Goal: Task Accomplishment & Management: Manage account settings

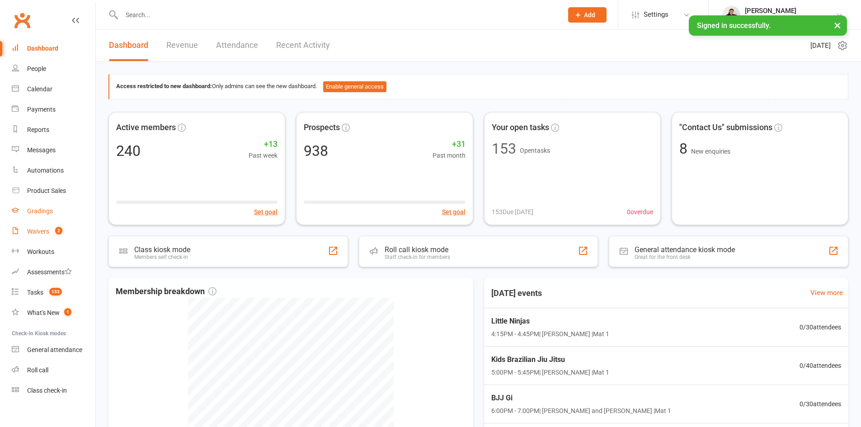
drag, startPoint x: 38, startPoint y: 230, endPoint x: 51, endPoint y: 216, distance: 19.8
click at [38, 230] on div "Waivers" at bounding box center [38, 231] width 22 height 7
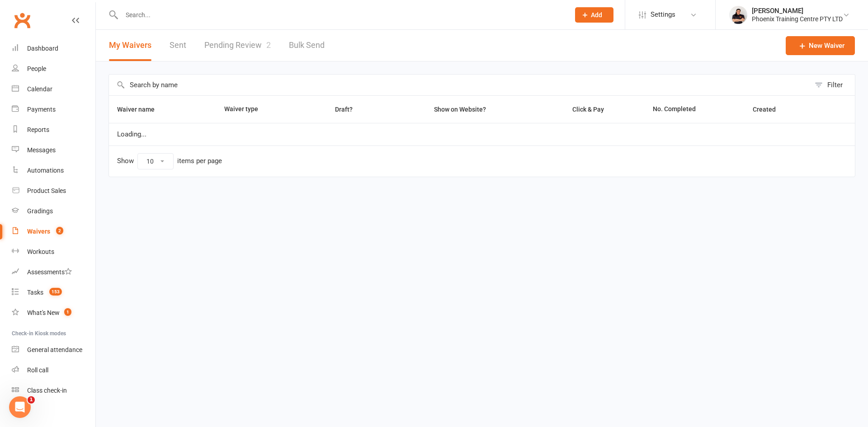
click at [246, 44] on link "Pending Review 2" at bounding box center [237, 45] width 66 height 31
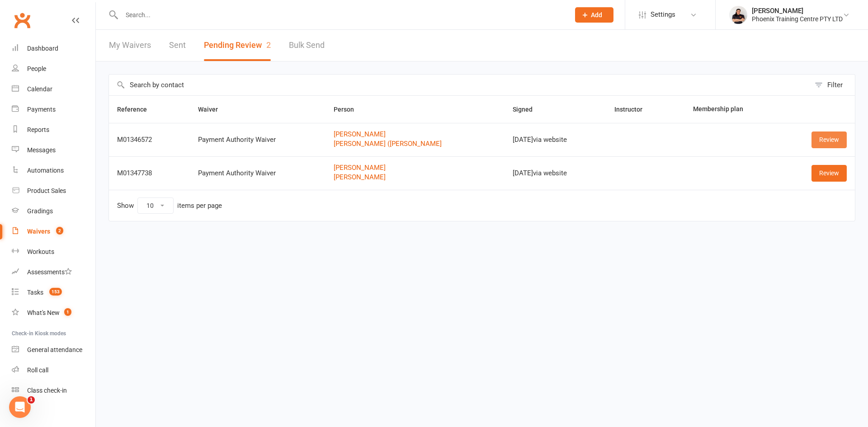
click at [824, 139] on link "Review" at bounding box center [828, 140] width 35 height 16
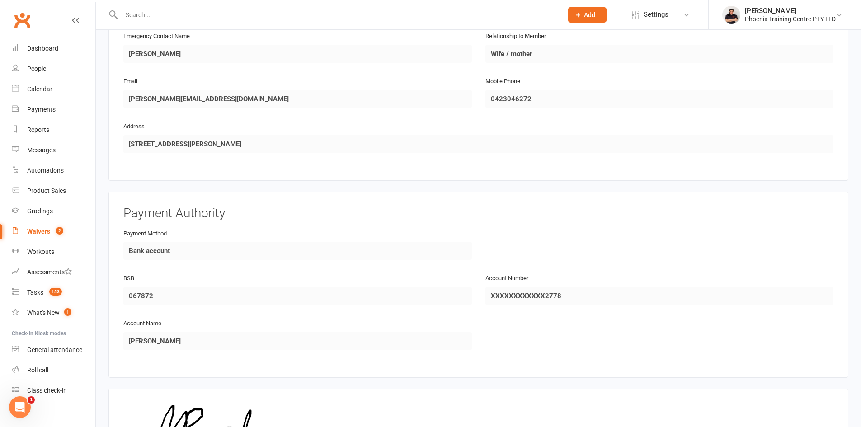
scroll to position [920, 0]
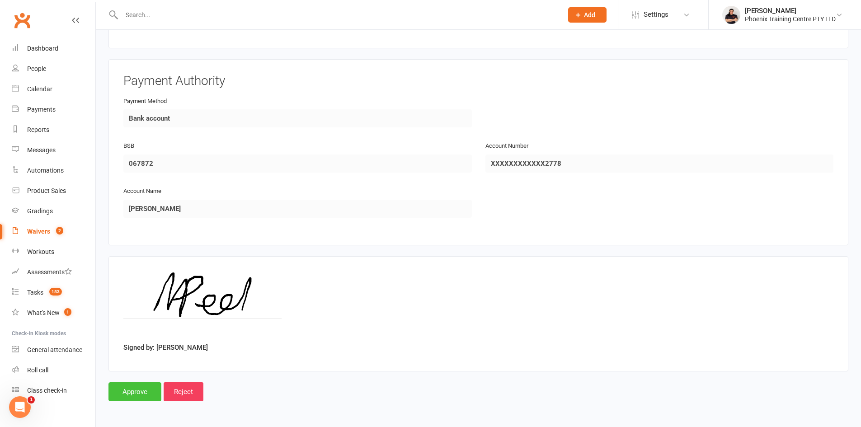
click at [150, 395] on input "Approve" at bounding box center [134, 391] width 53 height 19
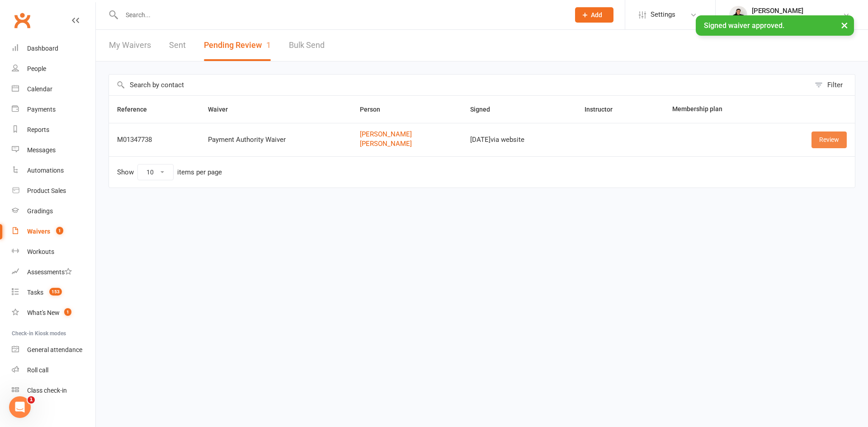
click at [829, 140] on link "Review" at bounding box center [828, 140] width 35 height 16
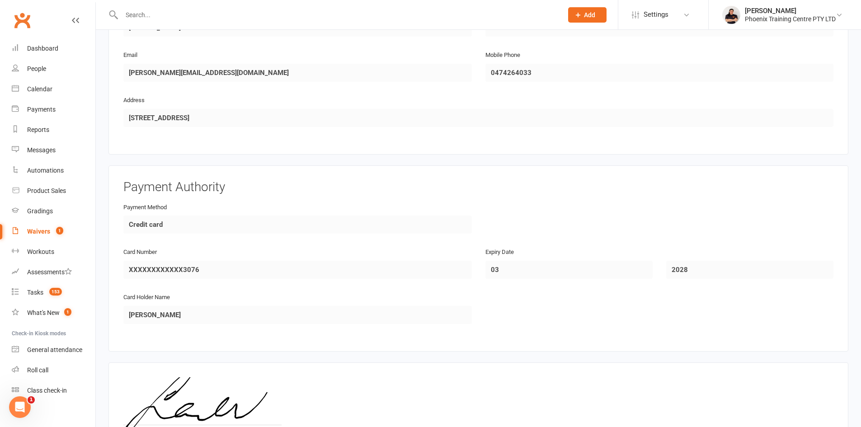
scroll to position [920, 0]
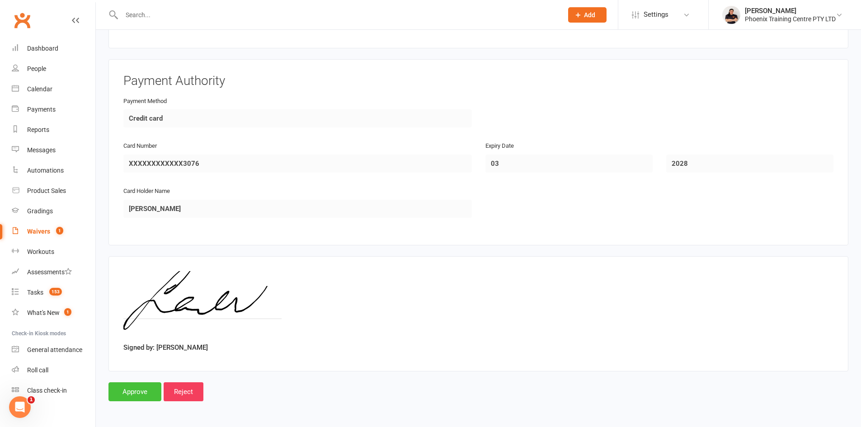
click at [124, 392] on input "Approve" at bounding box center [134, 391] width 53 height 19
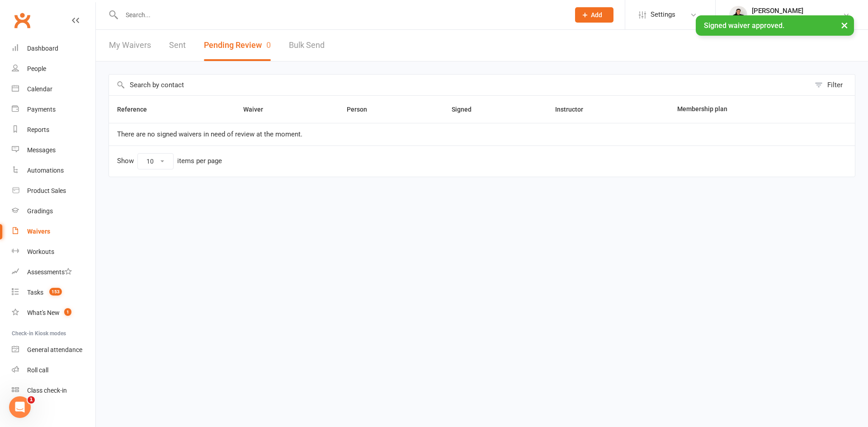
click at [175, 15] on div "× Signed waiver approved." at bounding box center [428, 15] width 856 height 0
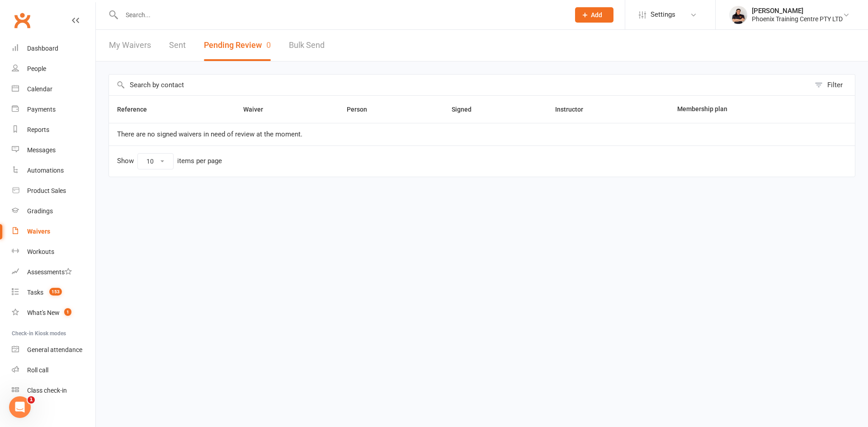
click at [179, 14] on input "text" at bounding box center [341, 15] width 444 height 13
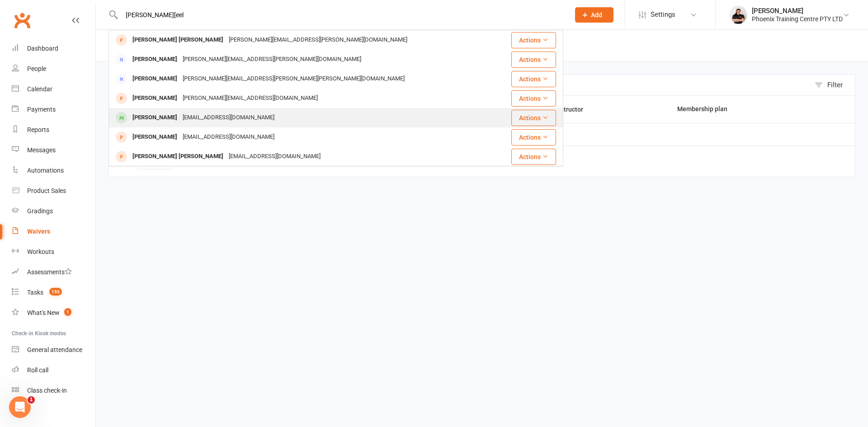
type input "michael p[eel"
click at [220, 116] on div "[EMAIL_ADDRESS][DOMAIN_NAME]" at bounding box center [228, 117] width 97 height 13
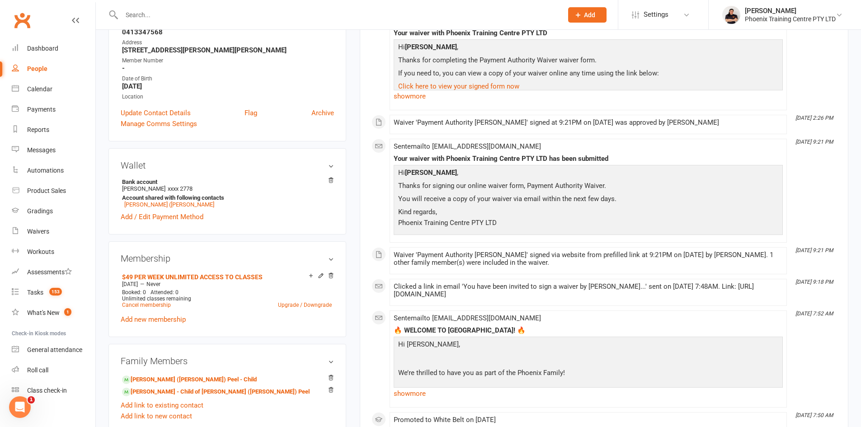
scroll to position [271, 0]
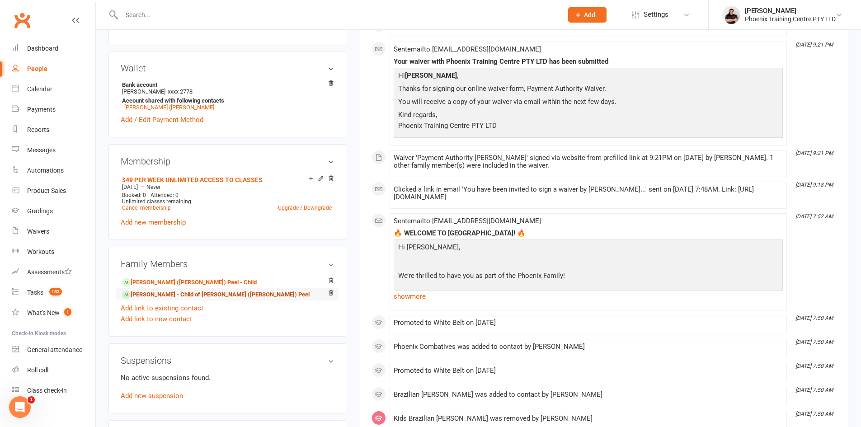
click at [209, 293] on link "Zac Peel - Child of Esther (Lilly) Peel" at bounding box center [216, 294] width 188 height 9
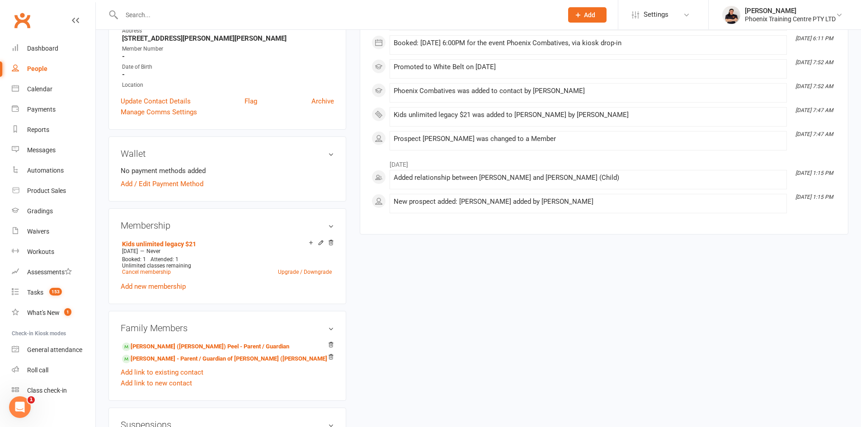
scroll to position [226, 0]
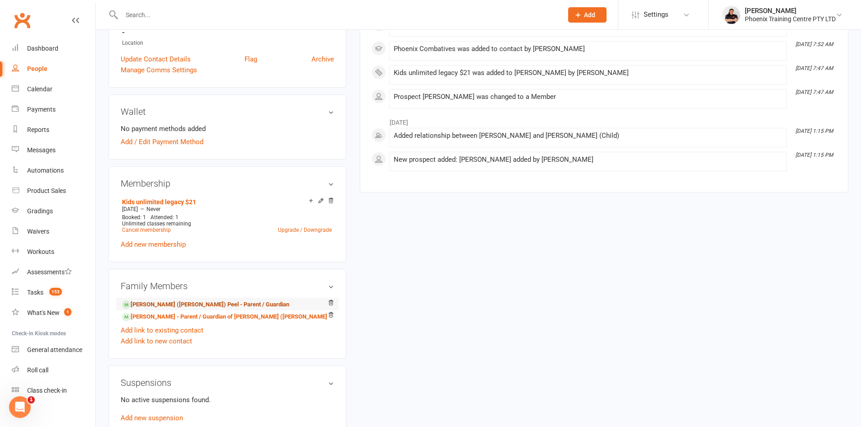
click at [216, 301] on link "Esther (Lilly) Peel - Parent / Guardian" at bounding box center [205, 304] width 167 height 9
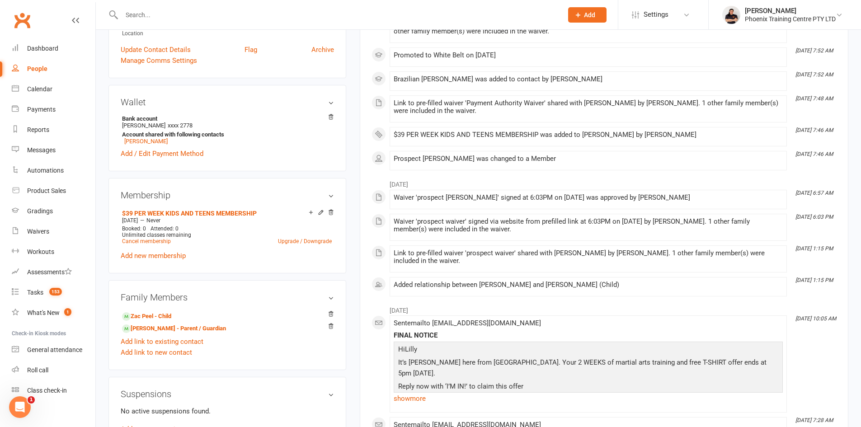
scroll to position [226, 0]
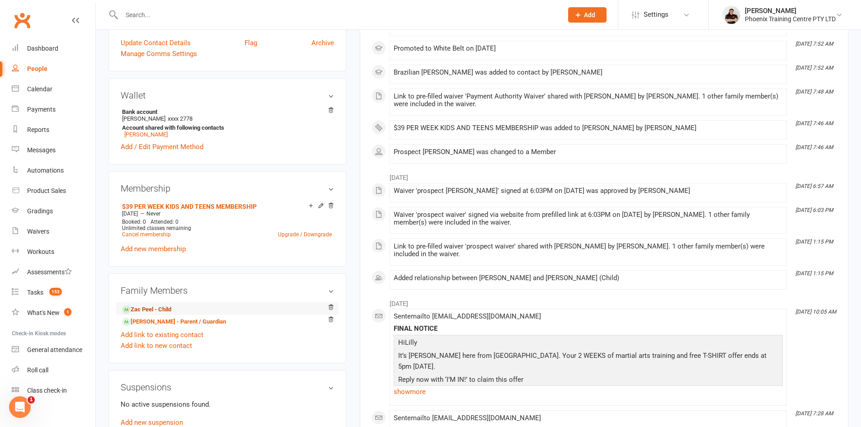
click at [165, 307] on link "Zac Peel - Child" at bounding box center [146, 309] width 49 height 9
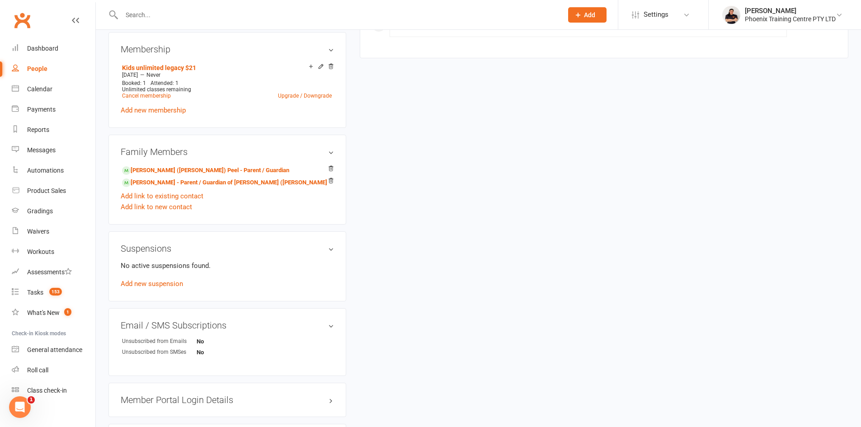
scroll to position [407, 0]
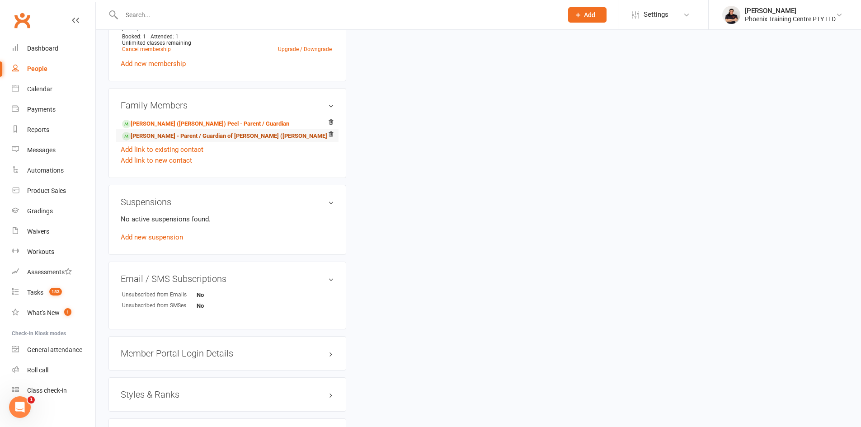
click at [209, 134] on link "Michael Peel - Parent / Guardian of Esther (Lilly) Peel" at bounding box center [224, 136] width 205 height 9
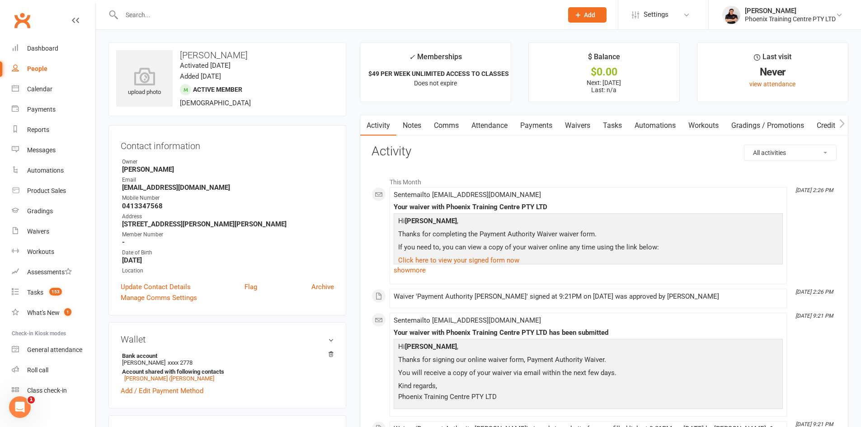
click at [583, 125] on link "Waivers" at bounding box center [578, 125] width 38 height 21
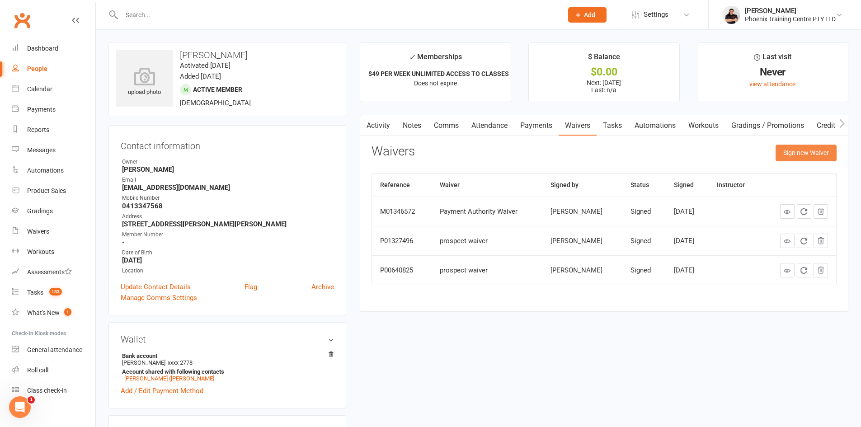
click at [796, 156] on button "Sign new Waiver" at bounding box center [806, 153] width 61 height 16
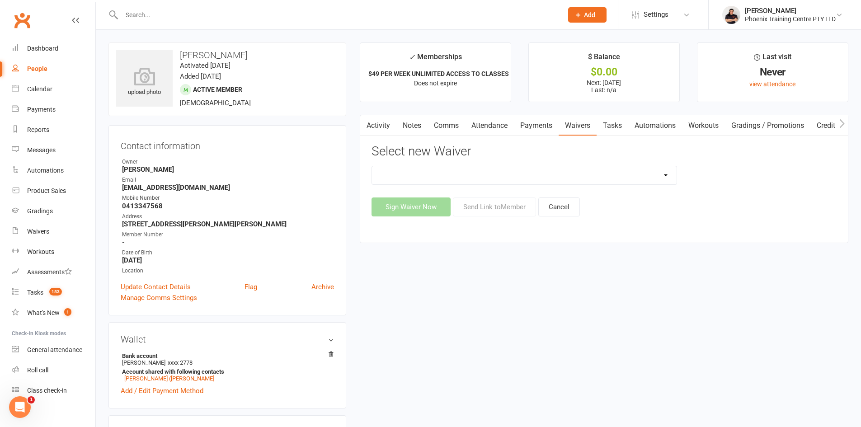
click at [580, 179] on select "General Waiver Paid Trial Payment Authority Waiver PERSONAL TRAINING PACKAGE pr…" at bounding box center [524, 175] width 305 height 18
select select "6596"
click at [372, 166] on select "General Waiver Paid Trial Payment Authority Waiver PERSONAL TRAINING PACKAGE pr…" at bounding box center [524, 175] width 305 height 18
click at [489, 201] on button "Send Link to Member" at bounding box center [494, 206] width 83 height 19
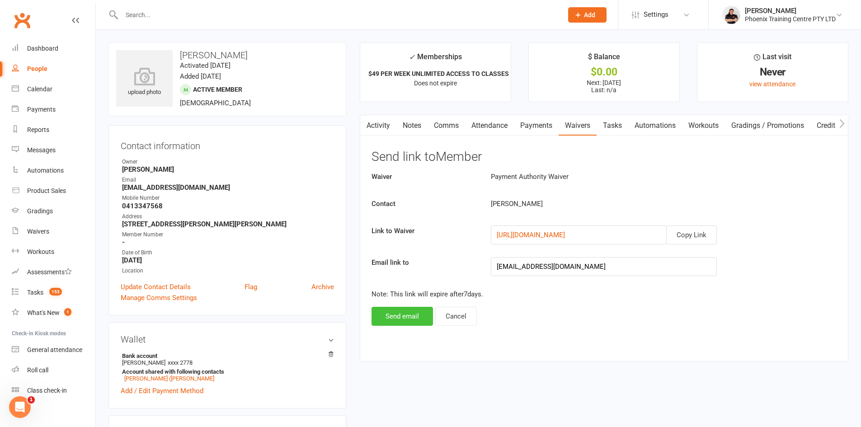
click at [405, 317] on button "Send email" at bounding box center [401, 316] width 61 height 19
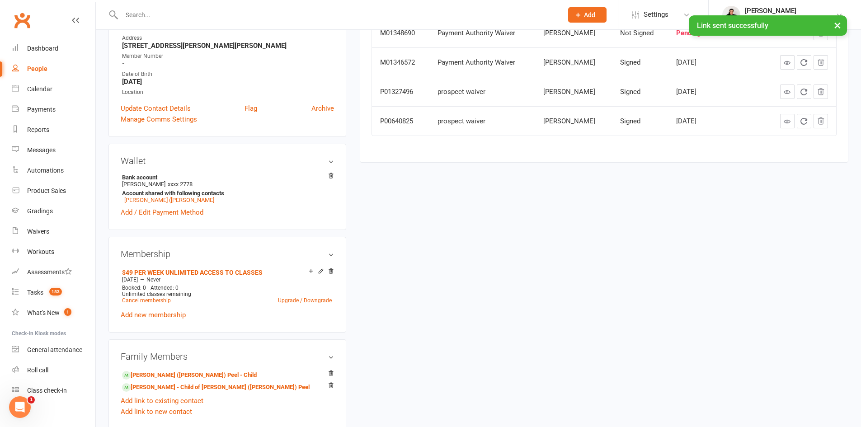
scroll to position [181, 0]
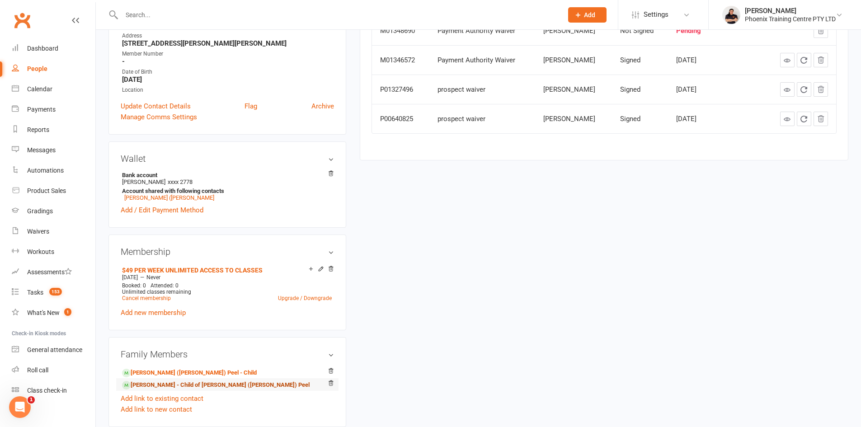
click at [185, 381] on link "Zac Peel - Child of Esther (Lilly) Peel" at bounding box center [216, 385] width 188 height 9
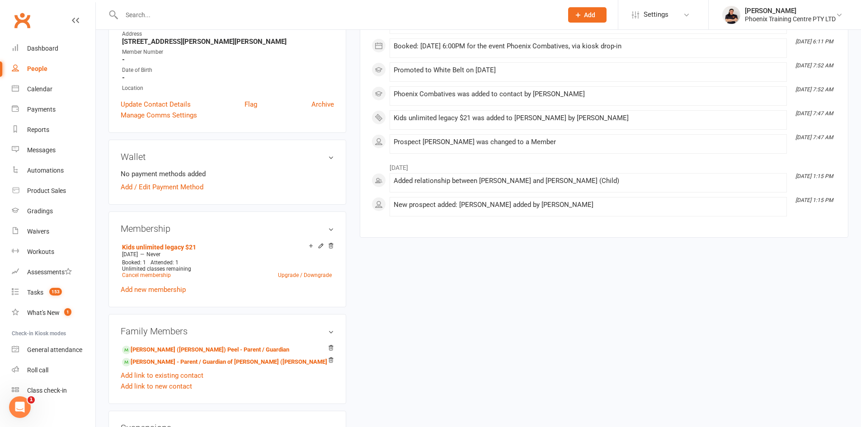
scroll to position [226, 0]
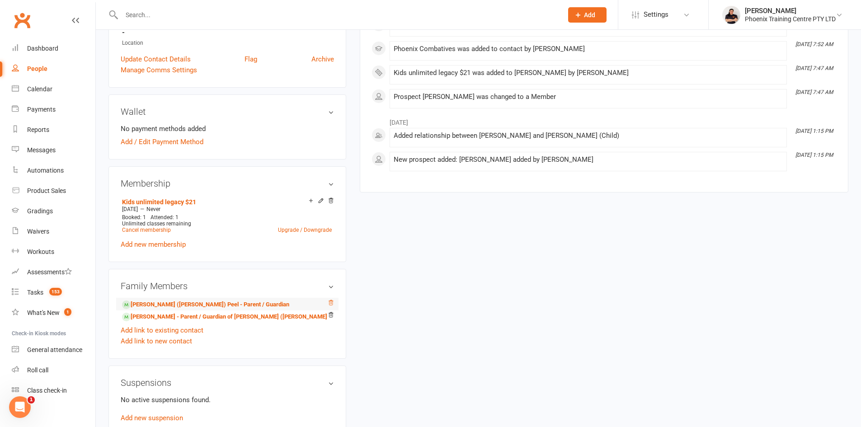
click at [331, 303] on icon at bounding box center [331, 302] width 5 height 5
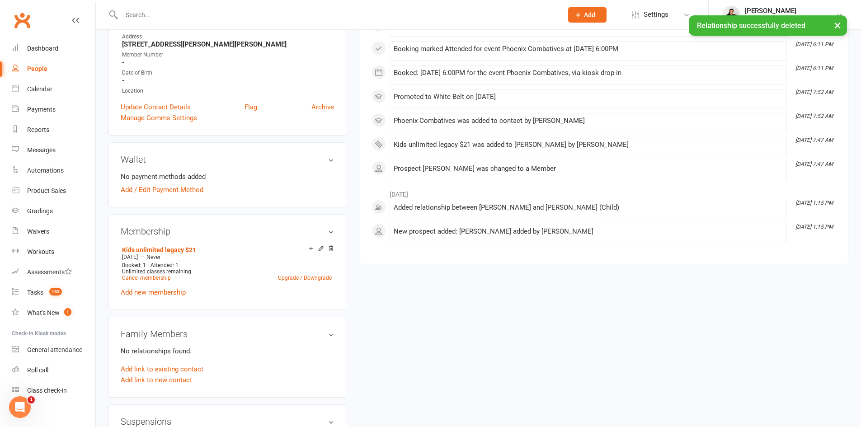
scroll to position [181, 0]
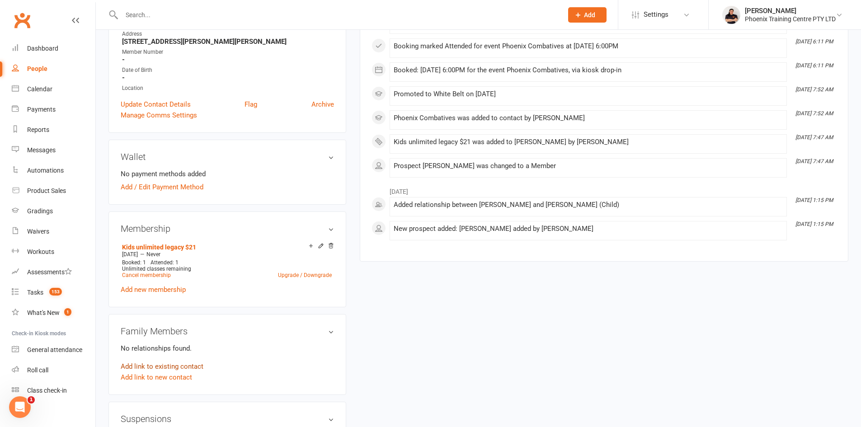
click at [160, 364] on link "Add link to existing contact" at bounding box center [162, 366] width 83 height 11
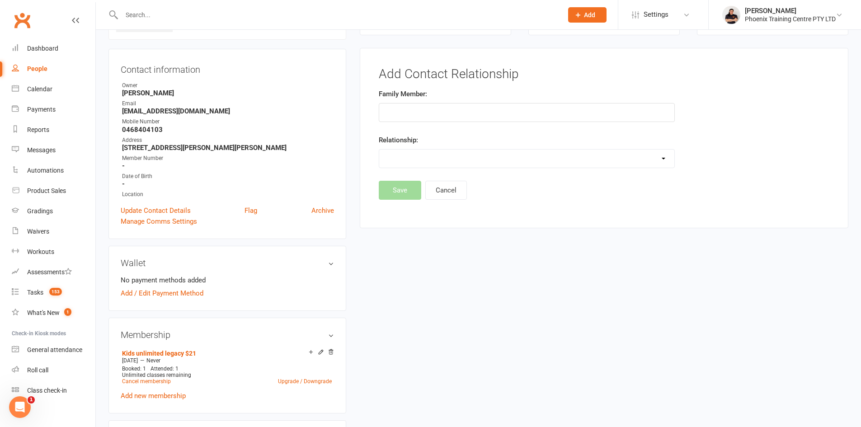
scroll to position [0, 0]
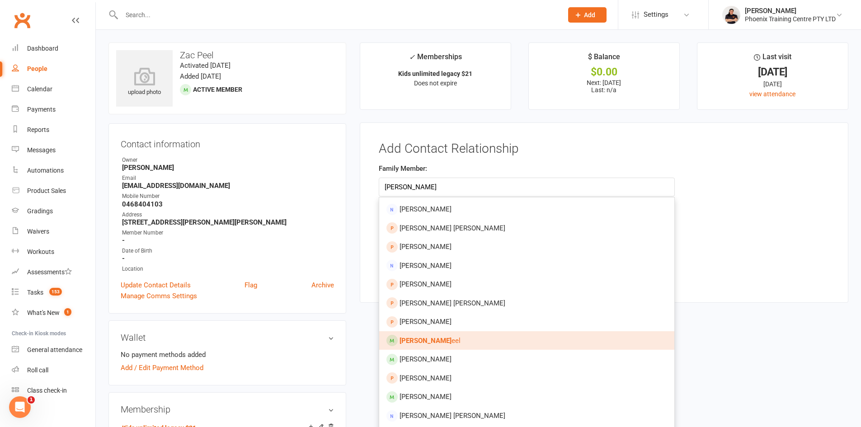
type input "[PERSON_NAME]"
click at [437, 344] on span "Michael P eel" at bounding box center [430, 341] width 61 height 8
type input "[PERSON_NAME]"
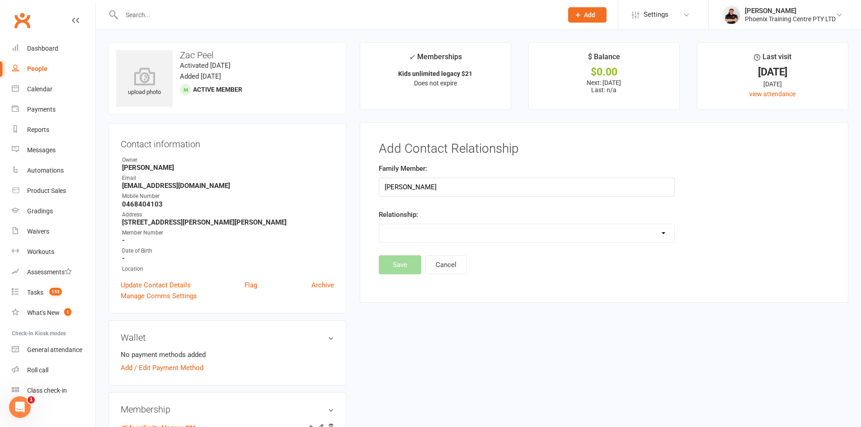
click at [454, 238] on select "Parent / Guardian Child Sibling (parent not in system) Spouse / Partner Cousin …" at bounding box center [526, 233] width 295 height 18
select select "0"
click at [379, 224] on select "Parent / Guardian Child Sibling (parent not in system) Spouse / Partner Cousin …" at bounding box center [526, 233] width 295 height 18
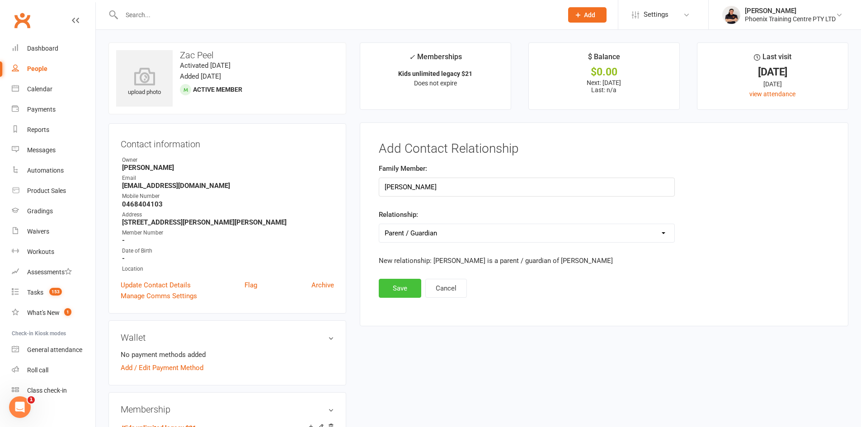
click at [398, 289] on button "Save" at bounding box center [400, 288] width 42 height 19
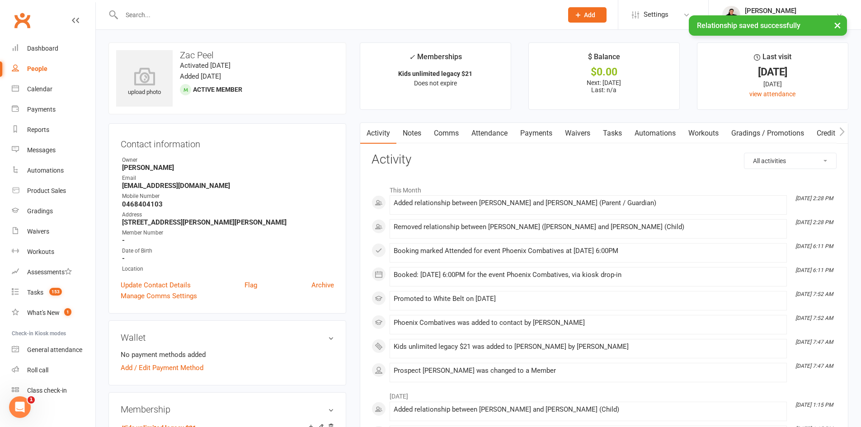
scroll to position [181, 0]
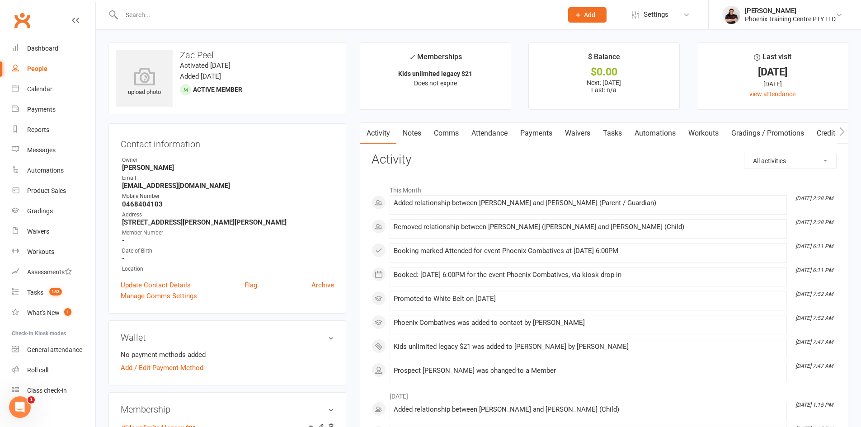
click at [163, 16] on input "text" at bounding box center [337, 15] width 437 height 13
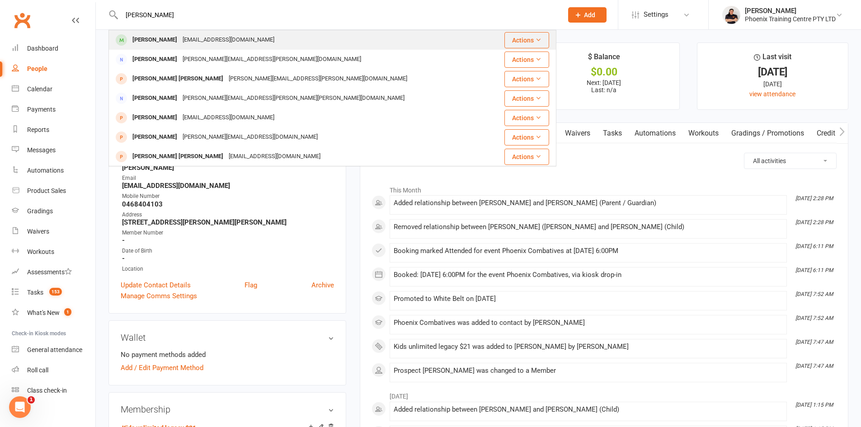
type input "[PERSON_NAME]"
click at [162, 41] on div "[PERSON_NAME]" at bounding box center [155, 39] width 50 height 13
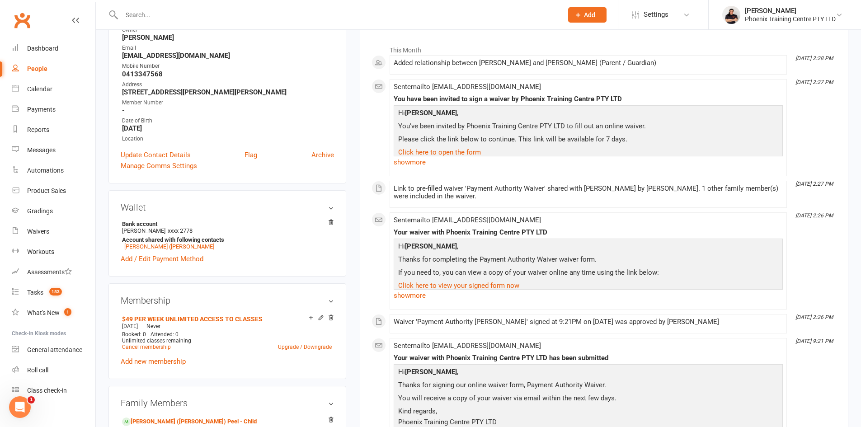
scroll to position [45, 0]
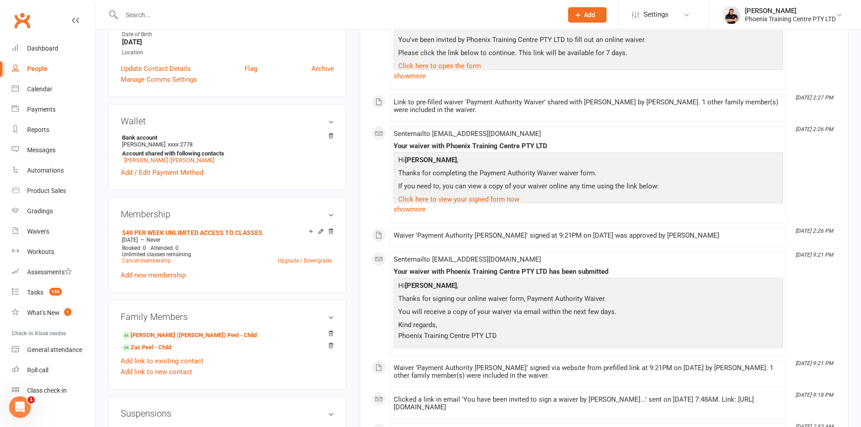
scroll to position [226, 0]
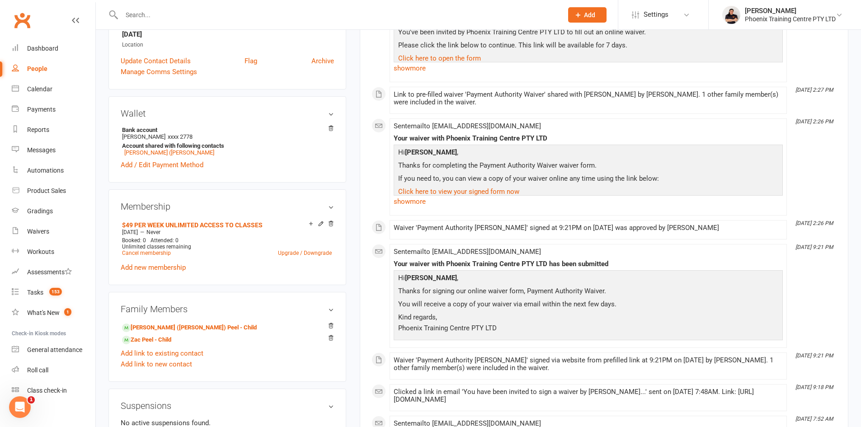
click at [293, 18] on input "text" at bounding box center [337, 15] width 437 height 13
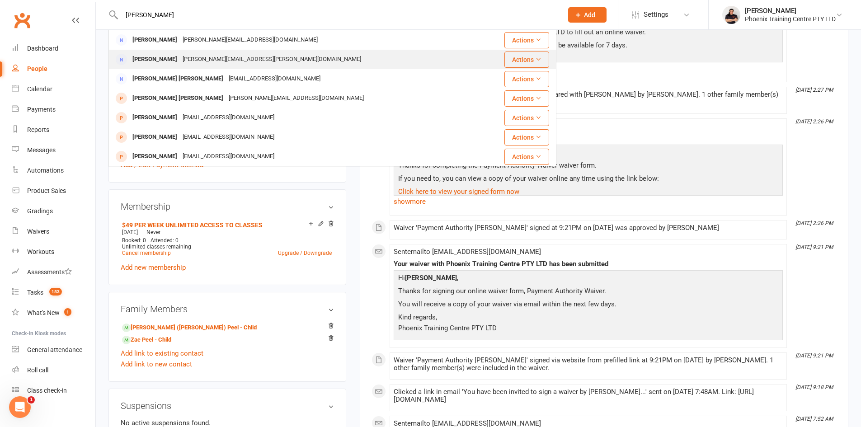
type input "sarah"
click at [209, 62] on div "sarah.mansor@gmail.com" at bounding box center [272, 59] width 184 height 13
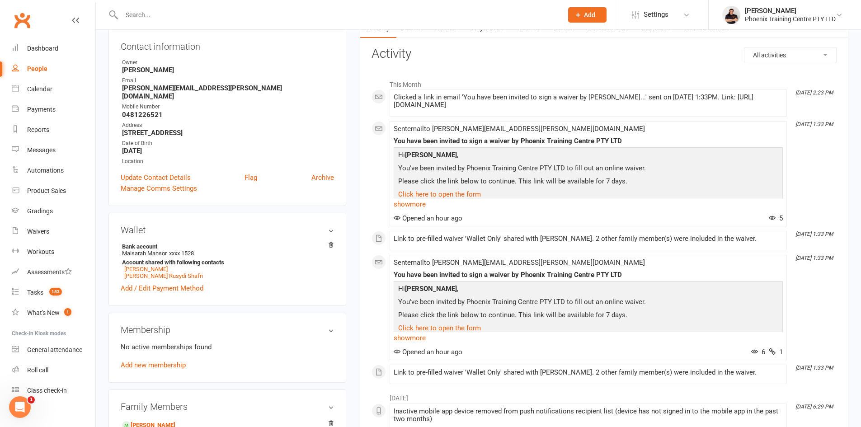
scroll to position [226, 0]
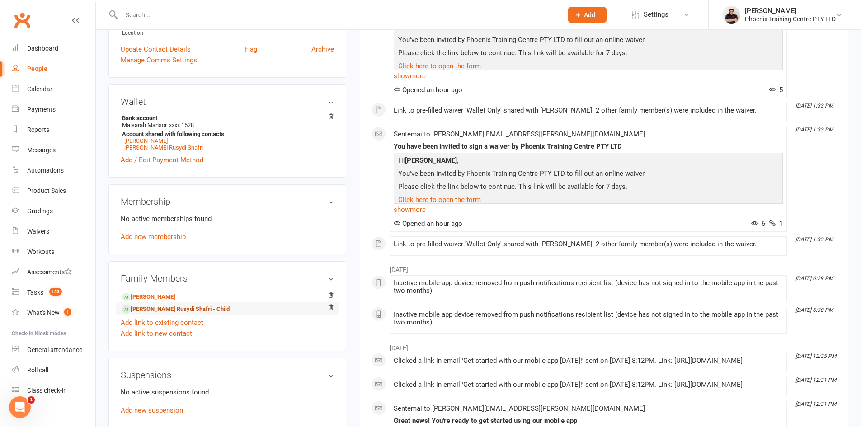
click at [166, 305] on link "Mika'il Rusydi Shafri - Child" at bounding box center [176, 309] width 108 height 9
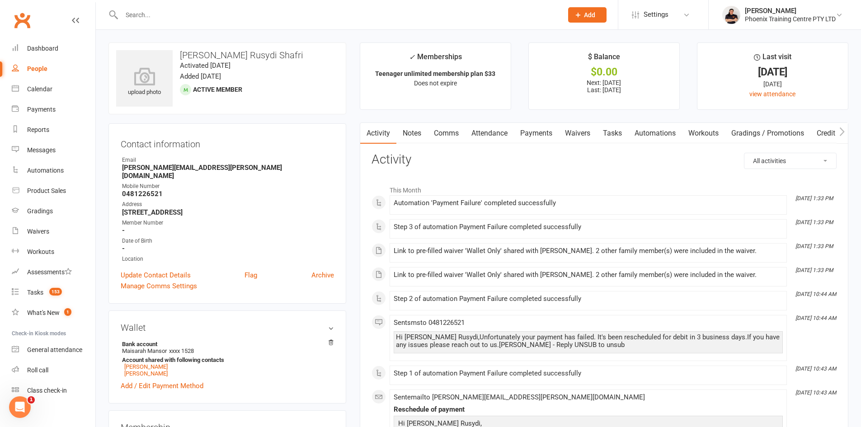
click at [532, 133] on link "Payments" at bounding box center [536, 133] width 45 height 21
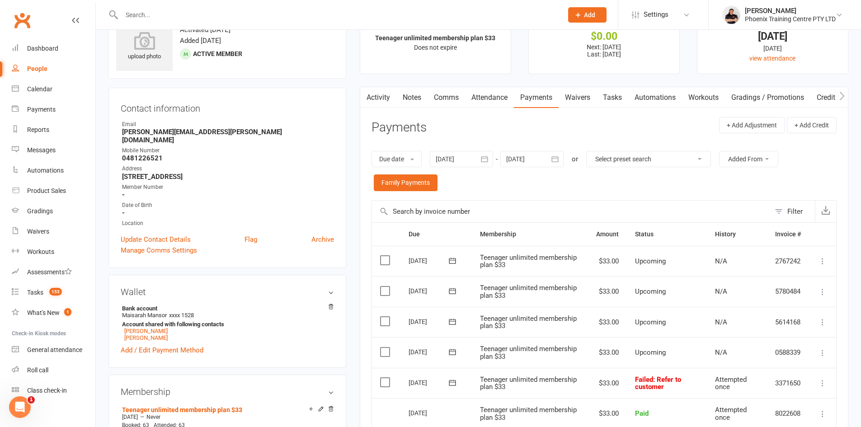
scroll to position [136, 0]
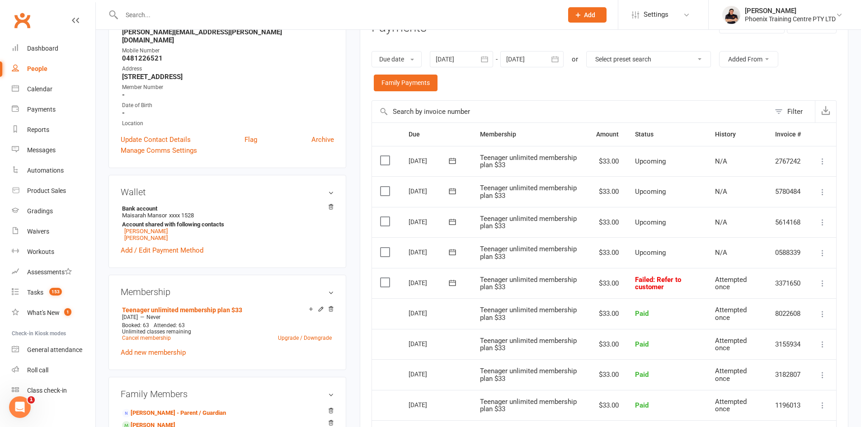
click at [452, 283] on icon at bounding box center [452, 282] width 9 height 9
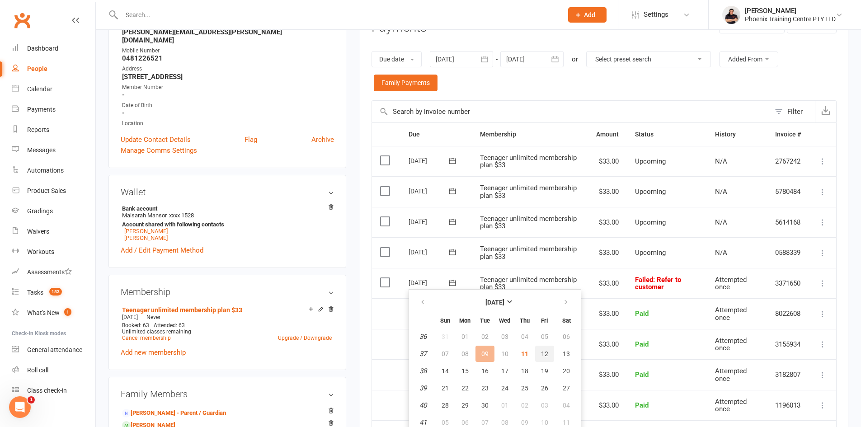
click at [545, 359] on button "12" at bounding box center [544, 354] width 19 height 16
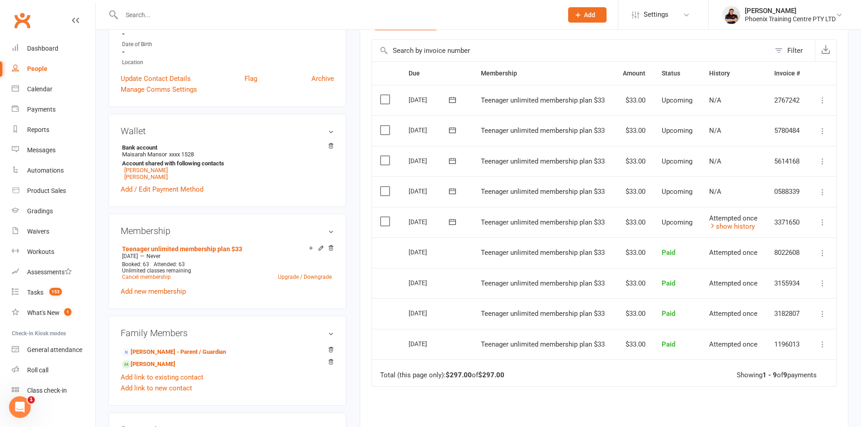
scroll to position [271, 0]
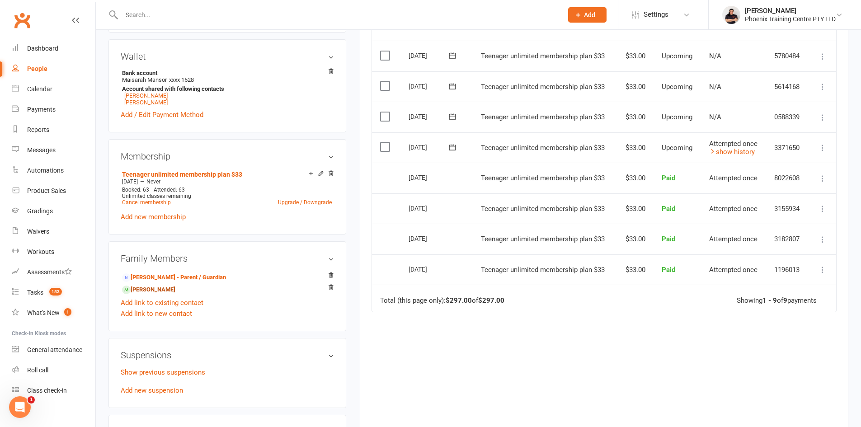
click at [155, 285] on link "Mirza Anaqi Shafri - Sibling" at bounding box center [148, 289] width 53 height 9
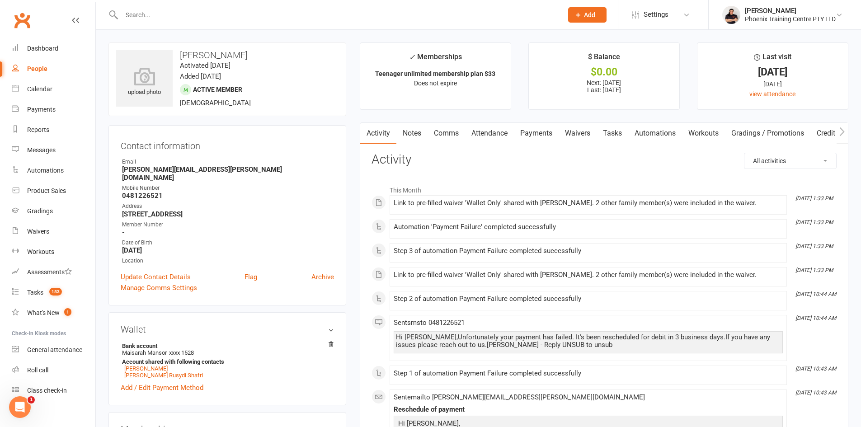
click at [548, 134] on link "Payments" at bounding box center [536, 133] width 45 height 21
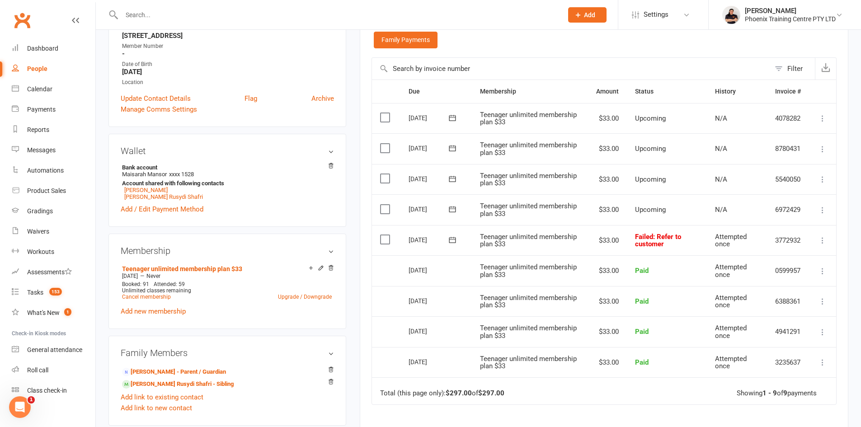
scroll to position [181, 0]
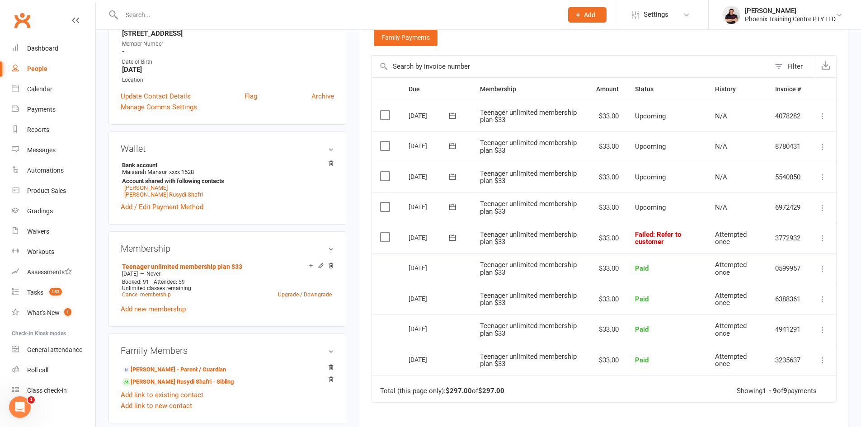
click at [456, 235] on icon at bounding box center [452, 237] width 9 height 9
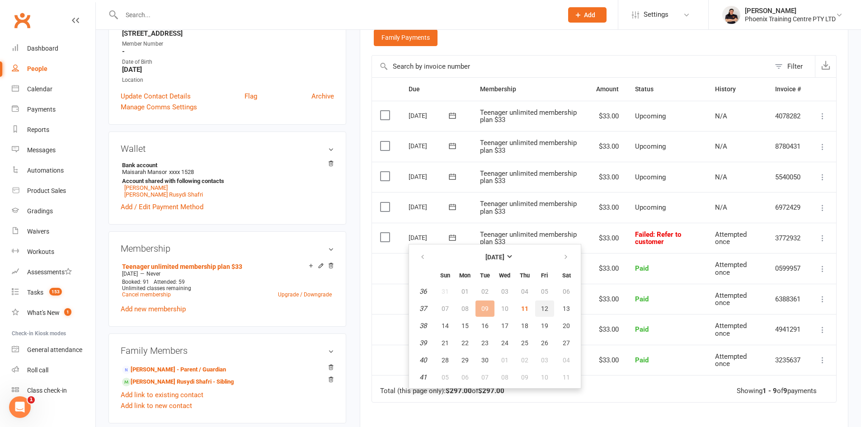
click at [541, 309] on span "12" at bounding box center [544, 308] width 7 height 7
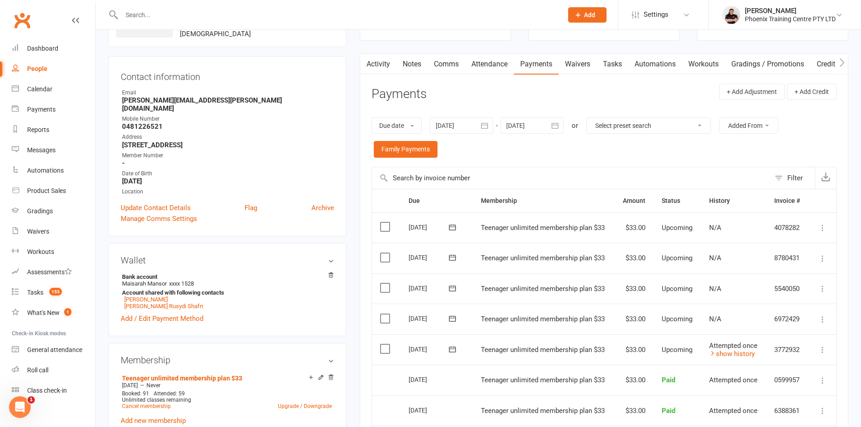
scroll to position [0, 0]
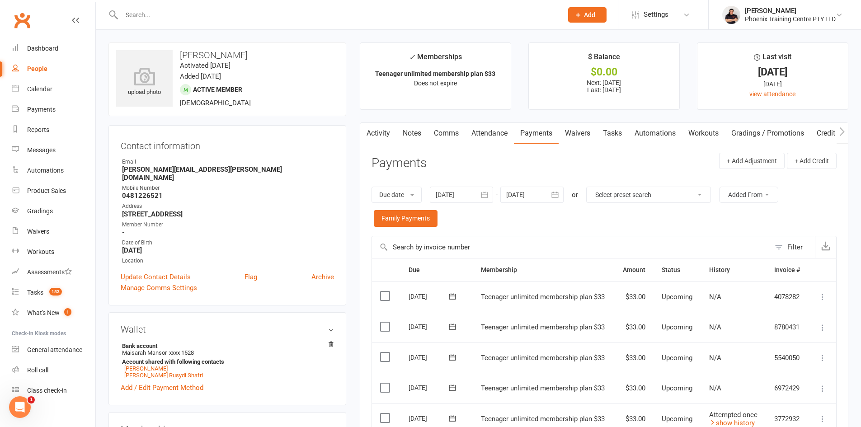
click at [219, 9] on input "text" at bounding box center [337, 15] width 437 height 13
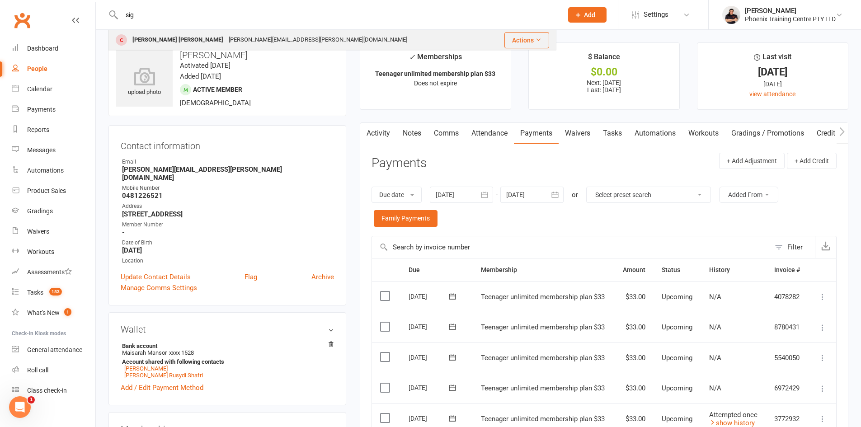
type input "sig"
click at [226, 42] on div "sigrid.herbst@gmail.com" at bounding box center [318, 39] width 184 height 13
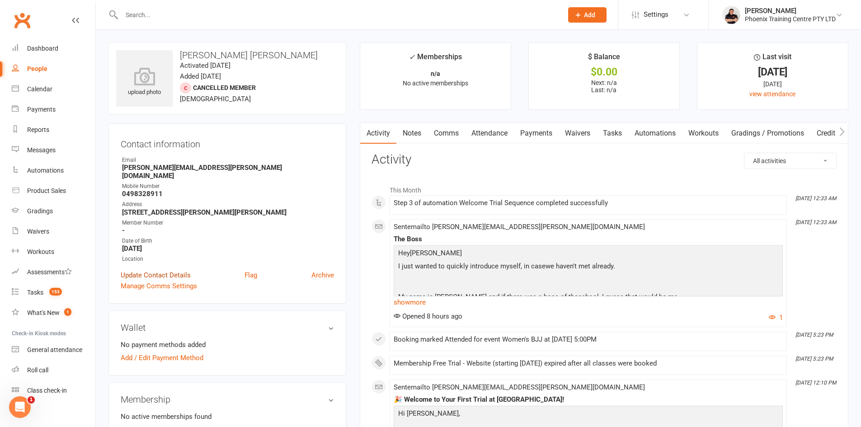
click at [163, 270] on link "Update Contact Details" at bounding box center [156, 275] width 70 height 11
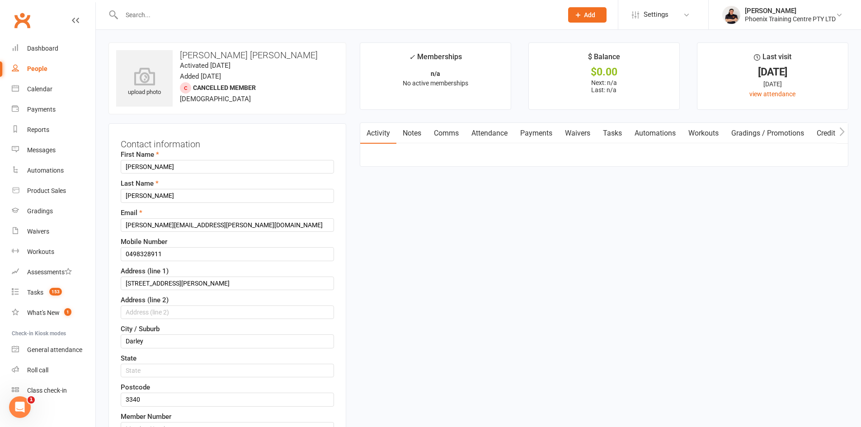
scroll to position [42, 0]
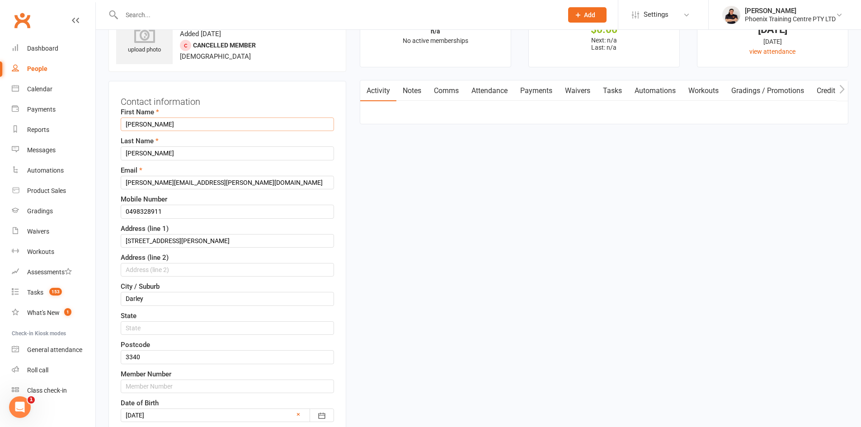
click at [167, 124] on input "Sigrid Herbst" at bounding box center [227, 125] width 213 height 14
type input "Sigrid"
drag, startPoint x: 143, startPoint y: 151, endPoint x: 189, endPoint y: 182, distance: 55.4
click at [143, 151] on input "Sigrid Herbst" at bounding box center [227, 153] width 213 height 14
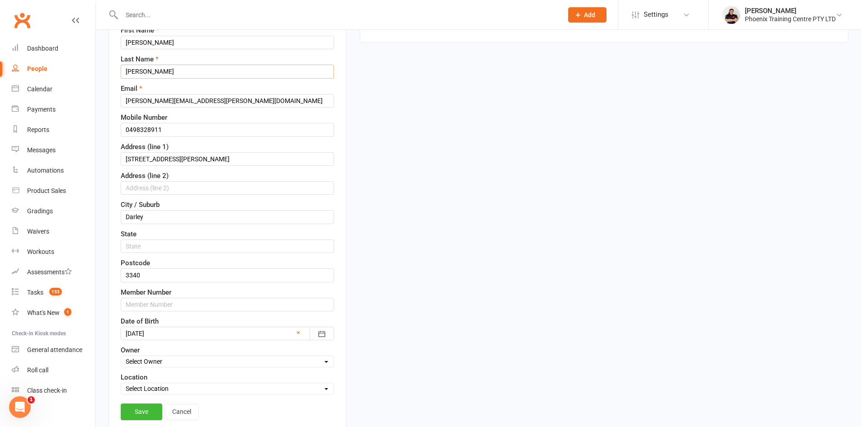
scroll to position [223, 0]
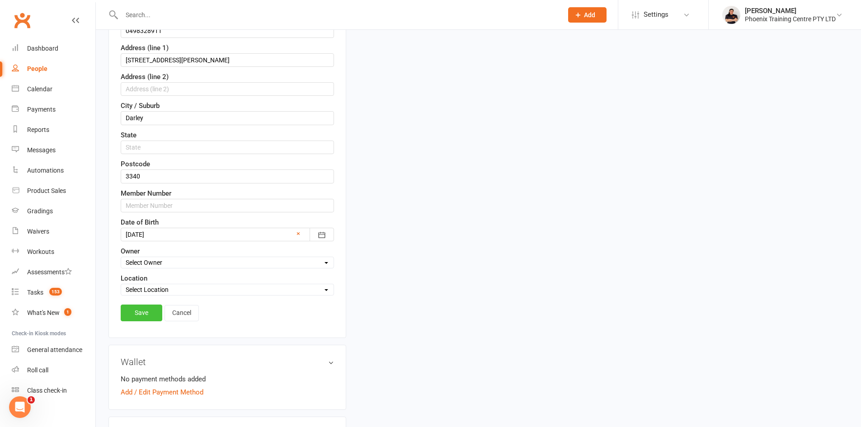
type input "Herbst"
click at [141, 312] on link "Save" at bounding box center [142, 313] width 42 height 16
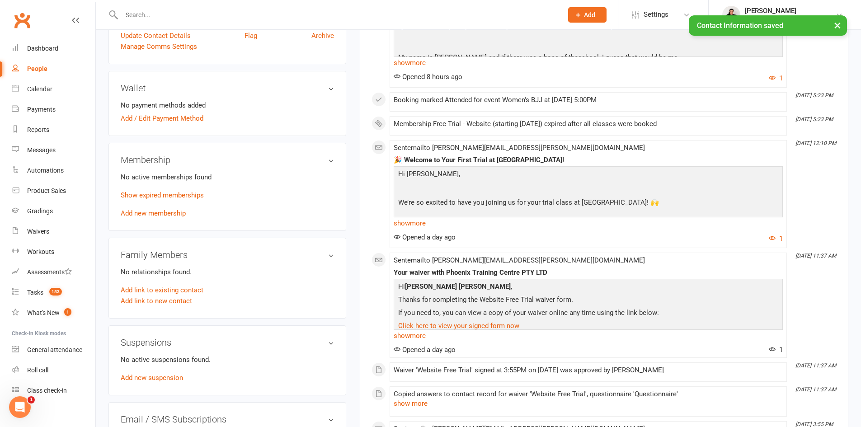
scroll to position [178, 0]
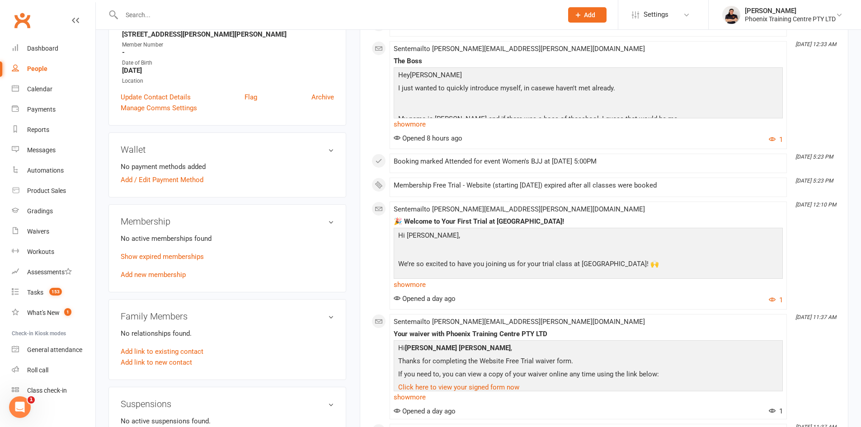
click at [162, 271] on link "Add new membership" at bounding box center [153, 275] width 65 height 8
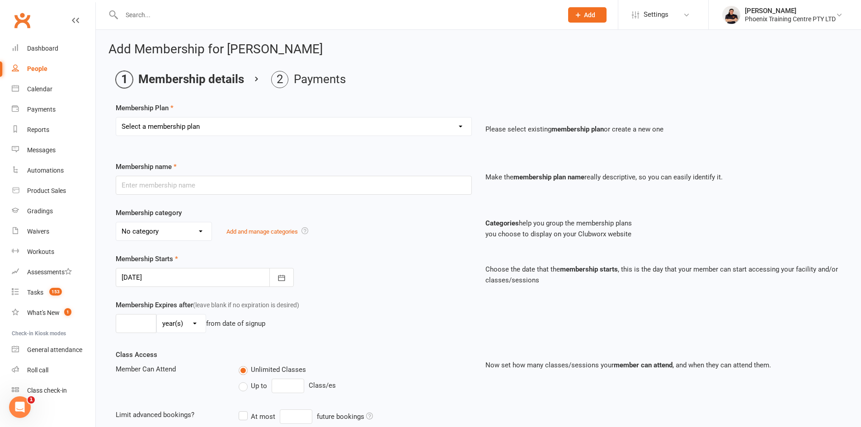
click at [459, 128] on select "Select a membership plan Create new Membership Plan Kids unlimited legacy $21 T…" at bounding box center [293, 127] width 355 height 18
select select "30"
click at [116, 118] on select "Select a membership plan Create new Membership Plan Kids unlimited legacy $21 T…" at bounding box center [293, 127] width 355 height 18
type input "$49 PER WEEK UNLIMITED ACCESS TO CLASSES"
select select "1"
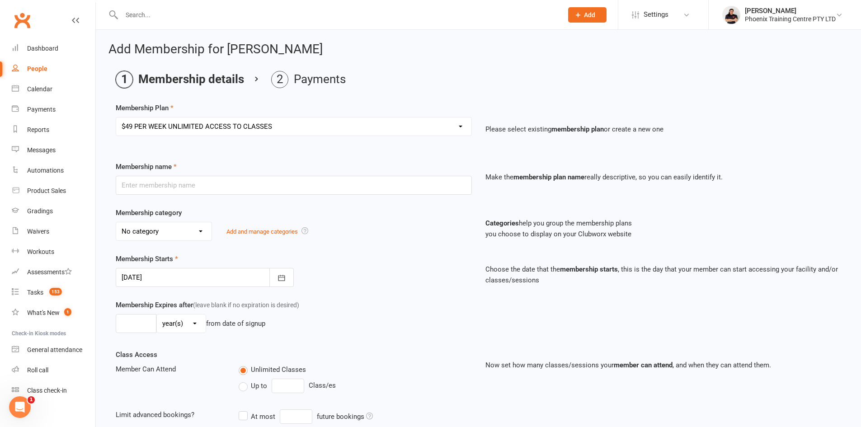
type input "0"
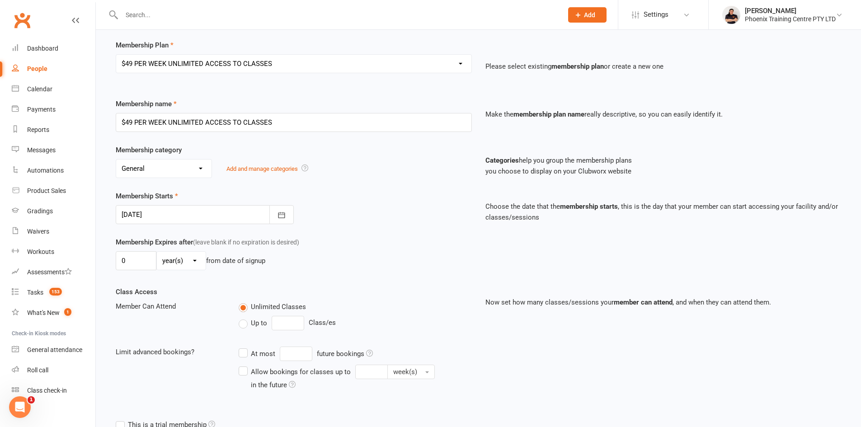
scroll to position [165, 0]
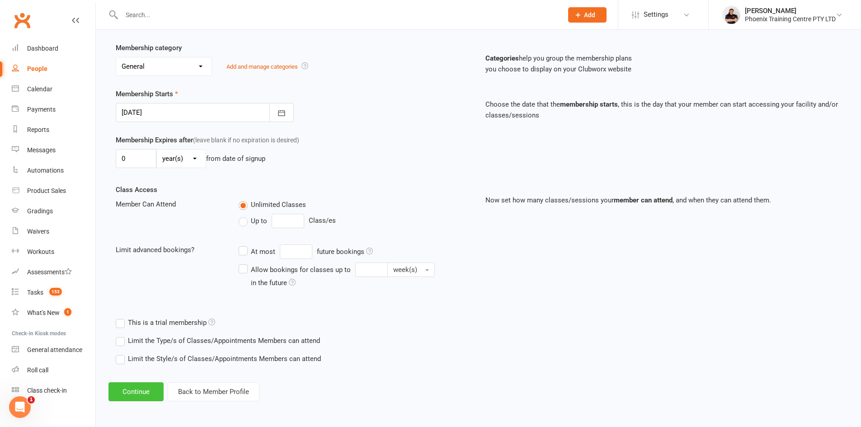
click at [131, 389] on button "Continue" at bounding box center [135, 391] width 55 height 19
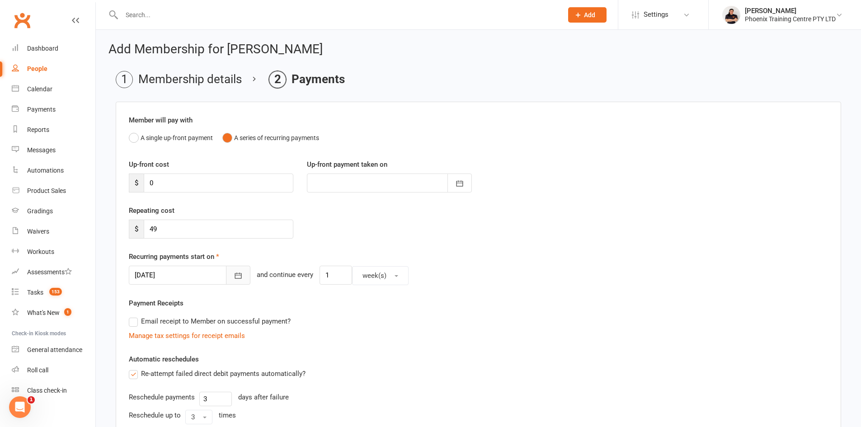
click at [234, 279] on icon "button" at bounding box center [238, 275] width 9 height 9
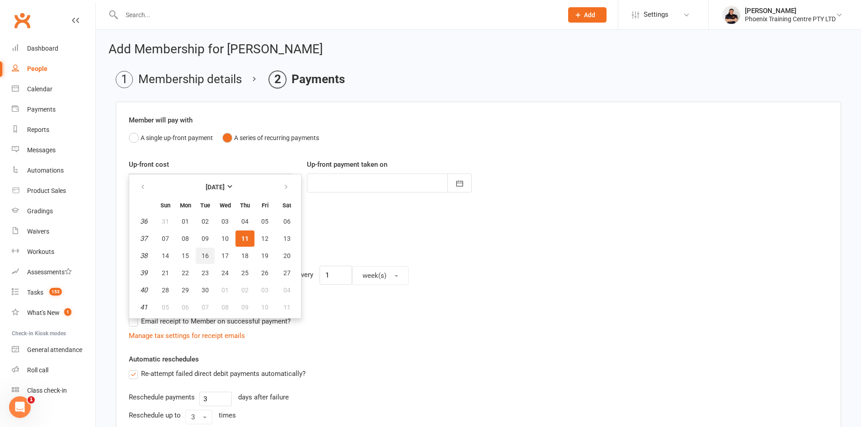
click at [207, 256] on span "16" at bounding box center [205, 255] width 7 height 7
type input "16 Sep 2025"
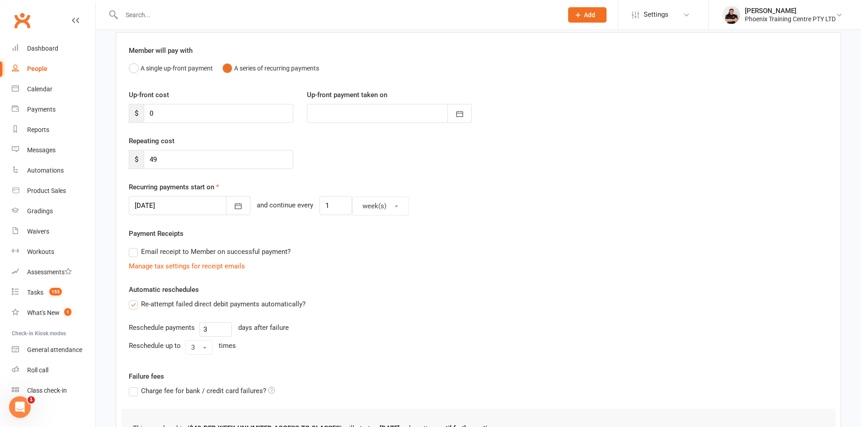
scroll to position [194, 0]
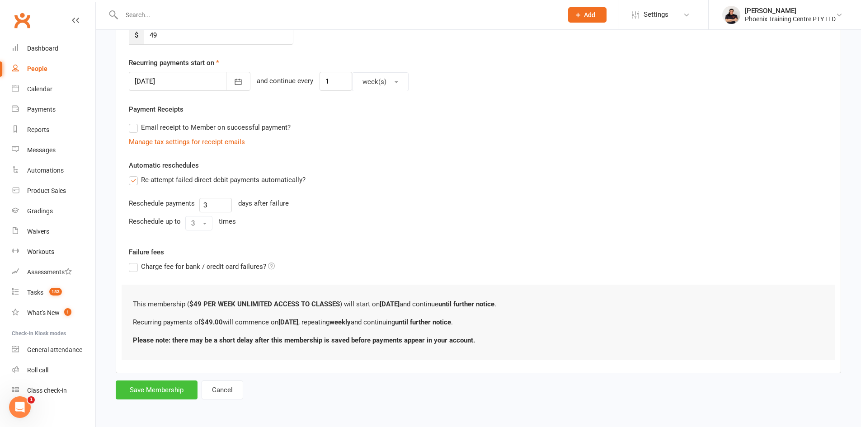
click at [156, 389] on button "Save Membership" at bounding box center [157, 390] width 82 height 19
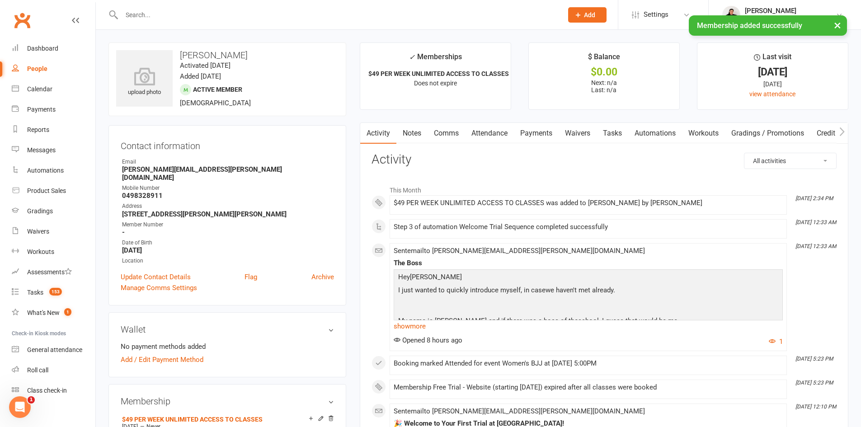
click at [580, 136] on link "Waivers" at bounding box center [578, 133] width 38 height 21
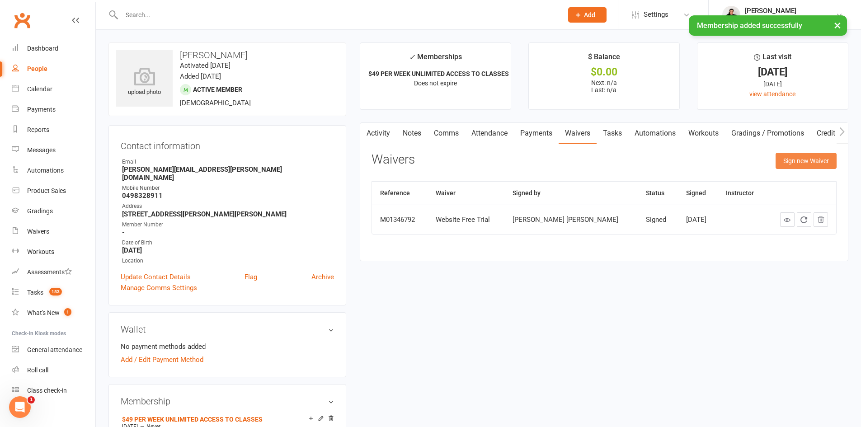
click at [812, 162] on button "Sign new Waiver" at bounding box center [806, 161] width 61 height 16
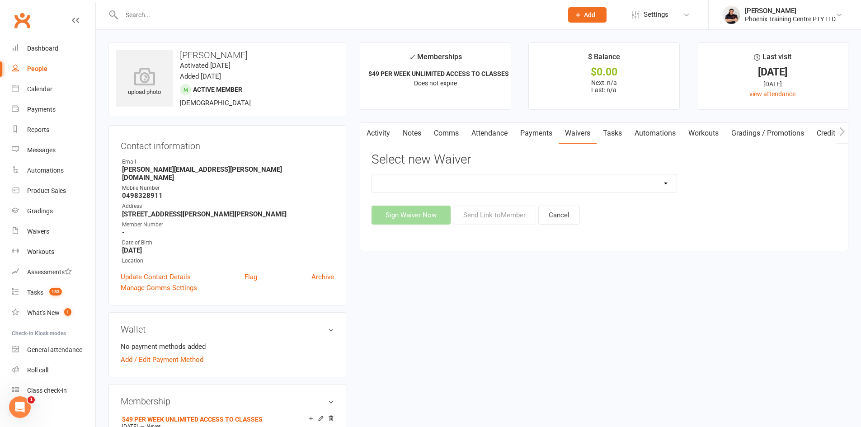
click at [666, 183] on select "General Waiver Paid Trial Payment Authority Waiver PERSONAL TRAINING PACKAGE pr…" at bounding box center [524, 183] width 305 height 18
select select "6596"
click at [372, 174] on select "General Waiver Paid Trial Payment Authority Waiver PERSONAL TRAINING PACKAGE pr…" at bounding box center [524, 183] width 305 height 18
click at [498, 212] on button "Send Link to Member" at bounding box center [494, 215] width 83 height 19
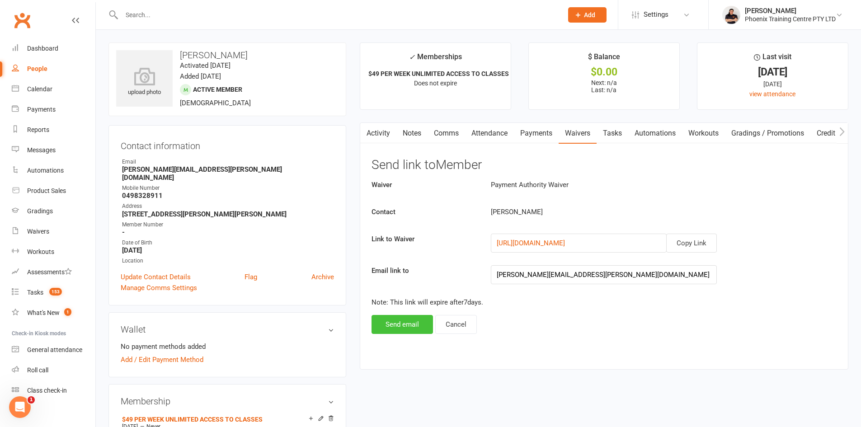
click at [410, 323] on button "Send email" at bounding box center [401, 324] width 61 height 19
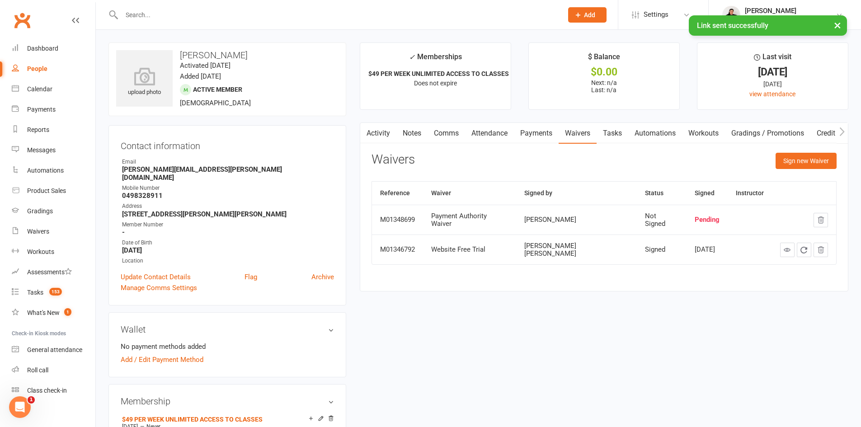
click at [453, 130] on link "Comms" at bounding box center [447, 133] width 38 height 21
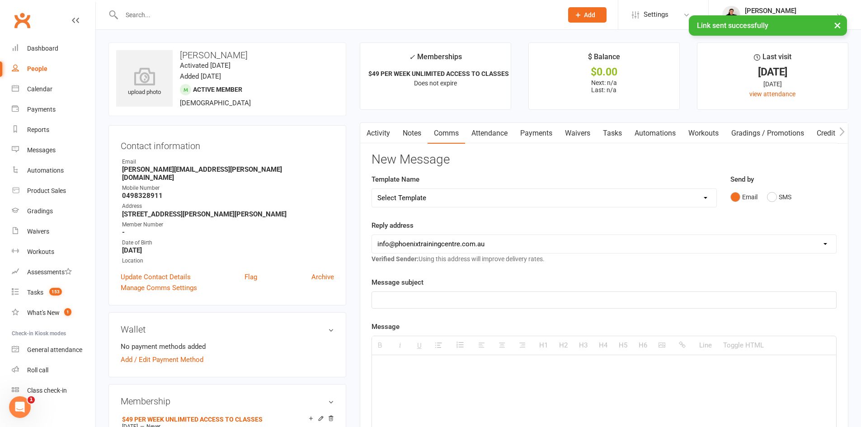
click at [497, 201] on select "Select Template [Email] 001 Prospect follow up - adult email [SMS] 001 Prospect…" at bounding box center [544, 198] width 344 height 18
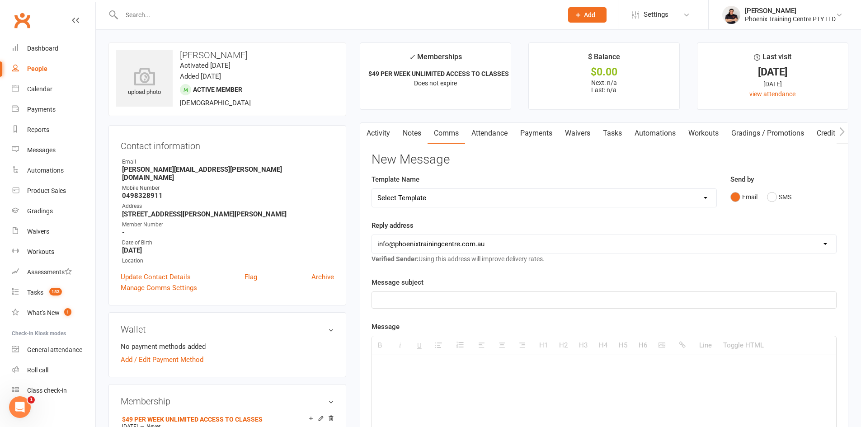
select select "89"
click at [372, 189] on select "Select Template [Email] 001 Prospect follow up - adult email [SMS] 001 Prospect…" at bounding box center [544, 198] width 344 height 18
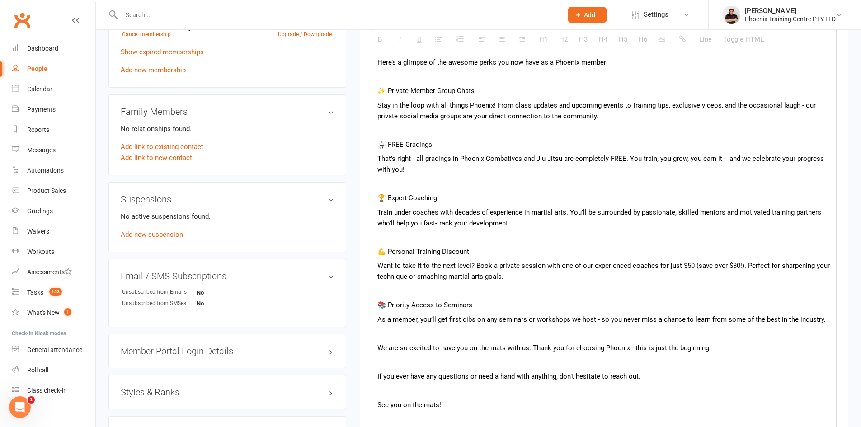
scroll to position [633, 0]
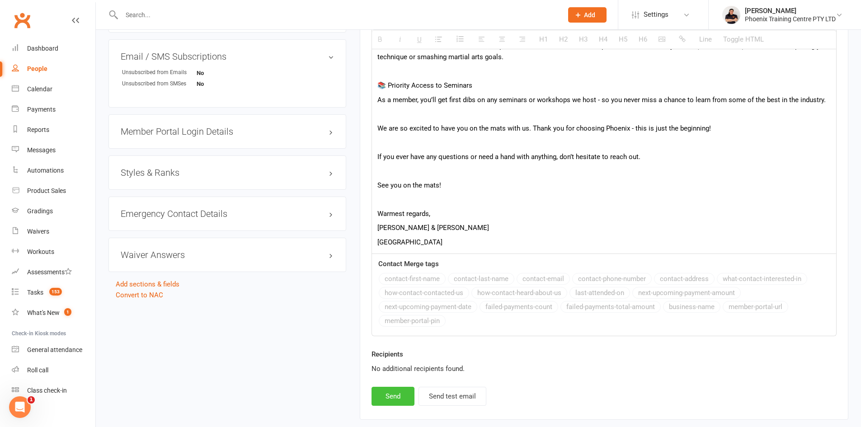
click at [399, 397] on button "Send" at bounding box center [392, 396] width 43 height 19
select select
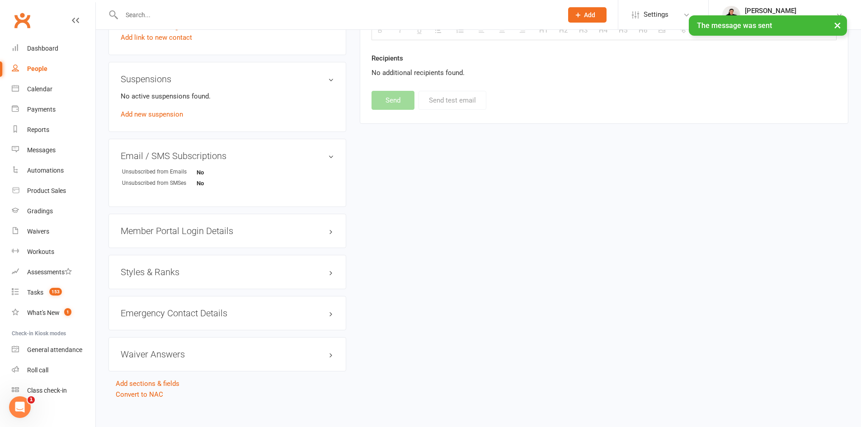
click at [165, 267] on h3 "Styles & Ranks" at bounding box center [227, 272] width 213 height 10
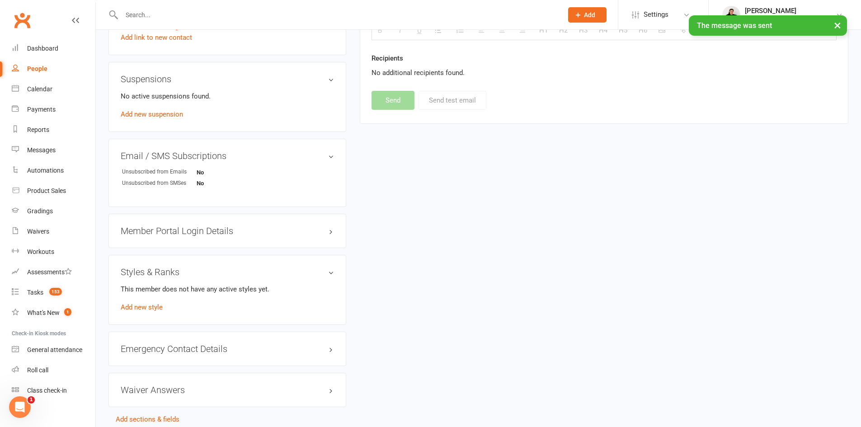
scroll to position [569, 0]
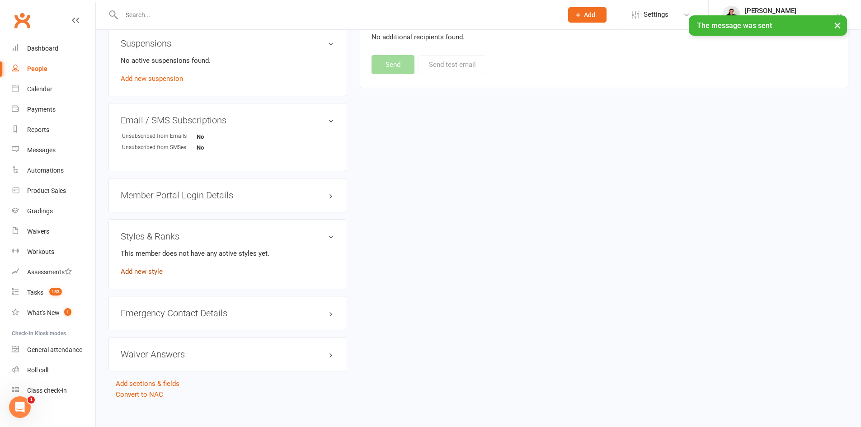
click at [149, 268] on link "Add new style" at bounding box center [142, 272] width 42 height 8
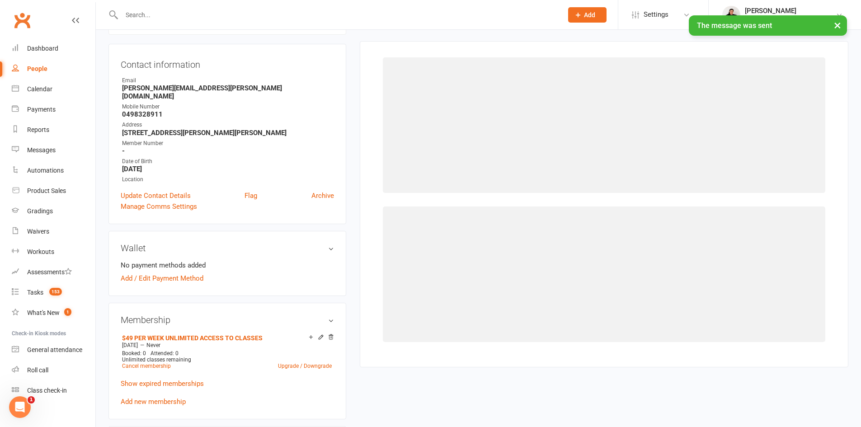
scroll to position [77, 0]
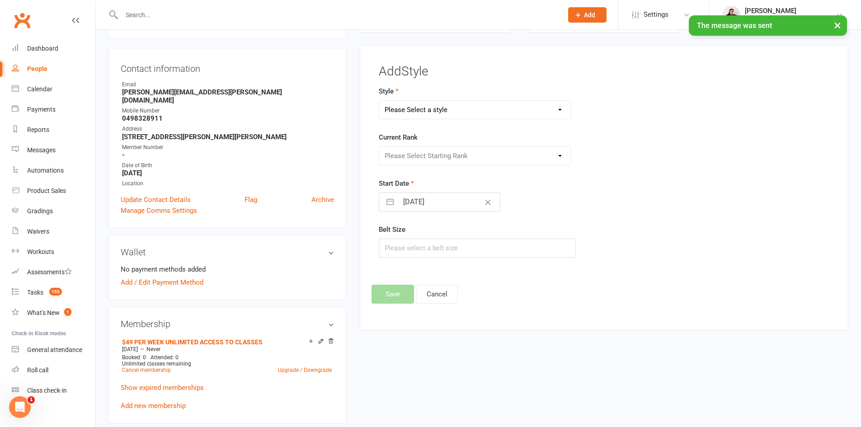
click at [459, 109] on select "Please Select a style Brazilian Jiu Jitsu Combat Karate Kids Brazilian Jiu Jits…" at bounding box center [475, 110] width 192 height 18
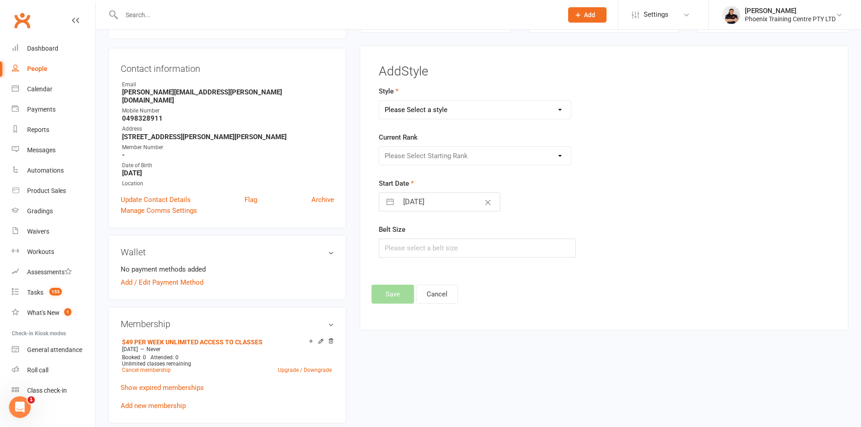
select select "2023"
click at [379, 101] on select "Please Select a style Brazilian Jiu Jitsu Combat Karate Kids Brazilian Jiu Jits…" at bounding box center [475, 110] width 192 height 18
drag, startPoint x: 438, startPoint y: 154, endPoint x: 440, endPoint y: 164, distance: 9.8
click at [438, 154] on select "Please Select Starting Rank White Belt White Belt - 1 Stripe White Belt - 2 Str…" at bounding box center [475, 156] width 192 height 18
select select "19845"
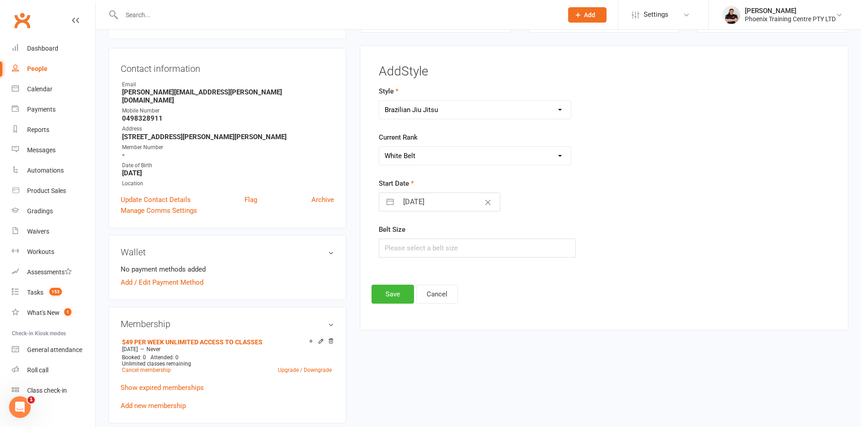
click at [379, 147] on select "Please Select Starting Rank White Belt White Belt - 1 Stripe White Belt - 2 Str…" at bounding box center [475, 156] width 192 height 18
click at [416, 245] on input "text" at bounding box center [477, 248] width 197 height 19
type input "A3L"
click at [389, 291] on button "Save" at bounding box center [392, 294] width 42 height 19
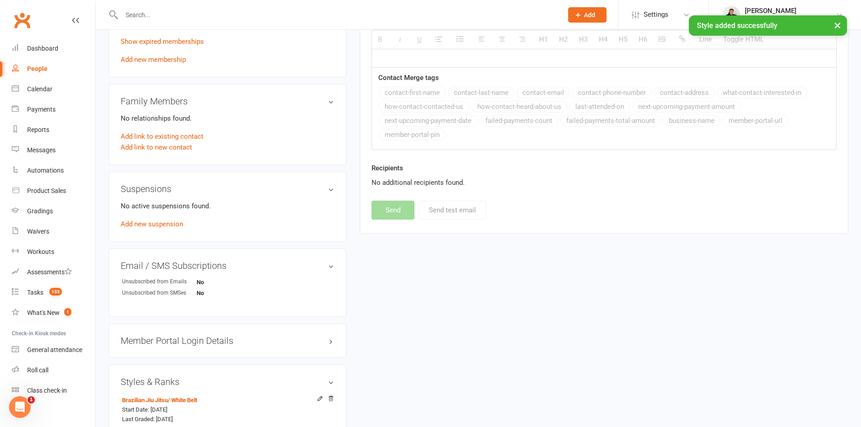
scroll to position [529, 0]
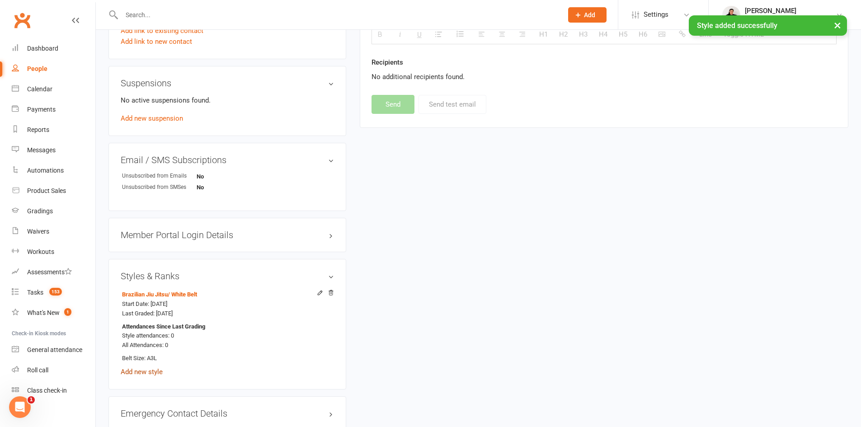
click at [146, 368] on link "Add new style" at bounding box center [142, 372] width 42 height 8
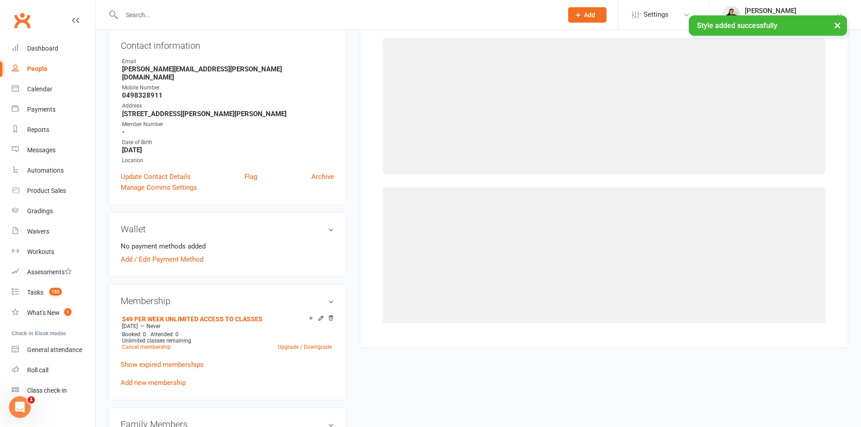
scroll to position [77, 0]
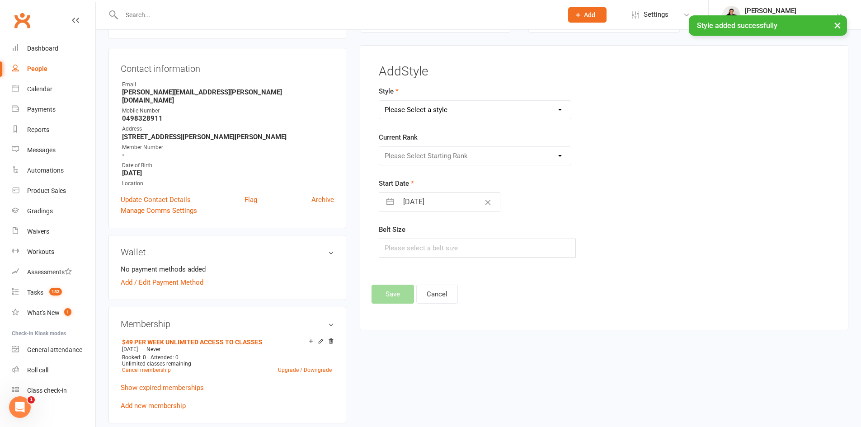
click at [452, 113] on select "Please Select a style Brazilian Jiu Jitsu Combat Karate Kids Brazilian Jiu Jits…" at bounding box center [475, 110] width 192 height 18
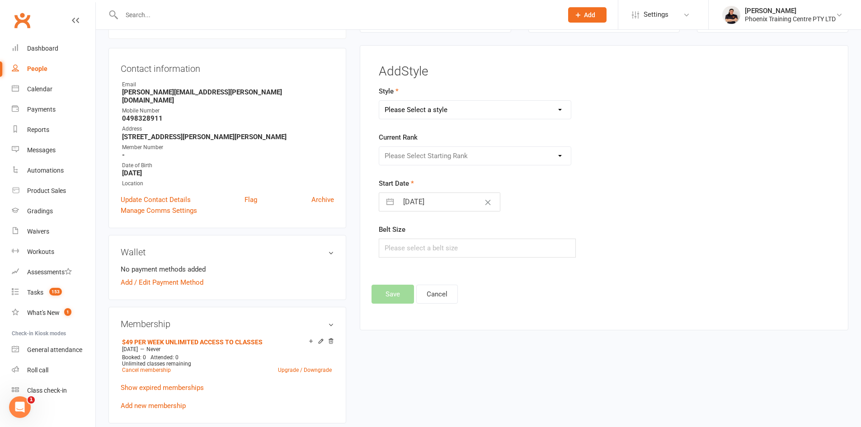
select select "2025"
click at [379, 101] on select "Please Select a style Brazilian Jiu Jitsu Combat Karate Kids Brazilian Jiu Jits…" at bounding box center [475, 110] width 192 height 18
click at [485, 151] on select "Please Select Starting Rank White Belt Yellow Belt Orange Belt Green Belt Blue …" at bounding box center [475, 156] width 192 height 18
select select "19910"
click at [379, 147] on select "Please Select Starting Rank White Belt Yellow Belt Orange Belt Green Belt Blue …" at bounding box center [475, 156] width 192 height 18
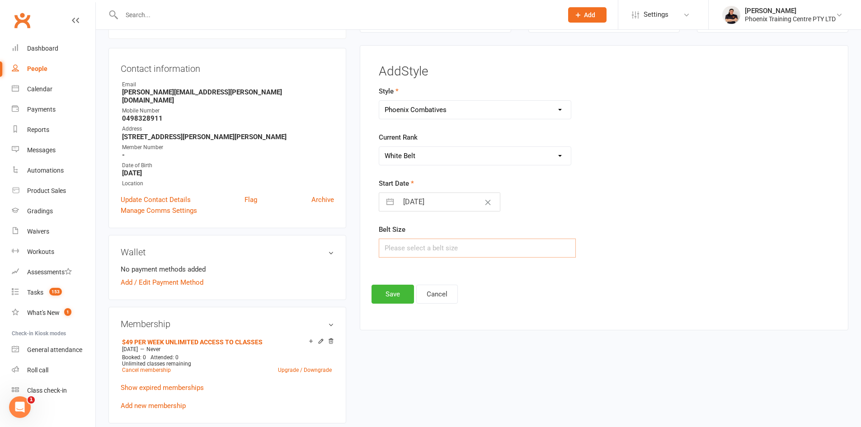
click at [436, 249] on input "text" at bounding box center [477, 248] width 197 height 19
type input "A3L"
click at [383, 292] on button "Save" at bounding box center [392, 294] width 42 height 19
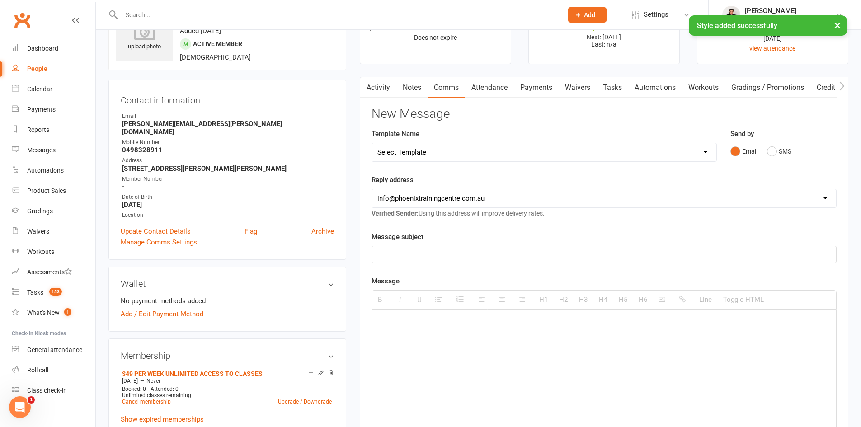
scroll to position [0, 0]
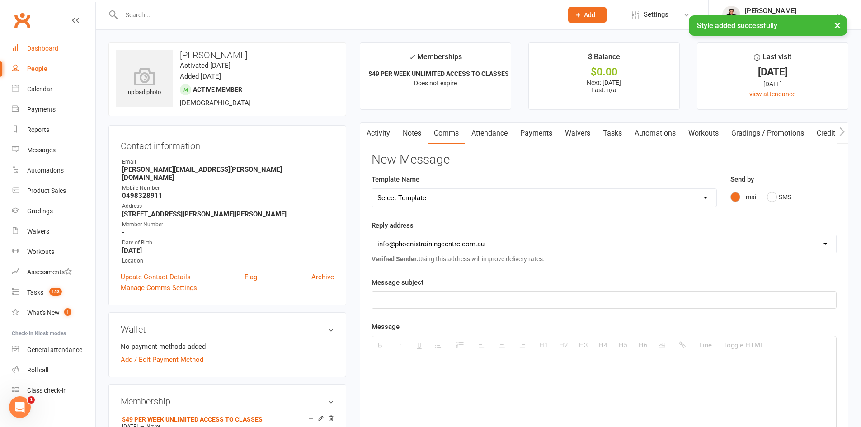
click at [53, 44] on link "Dashboard" at bounding box center [54, 48] width 84 height 20
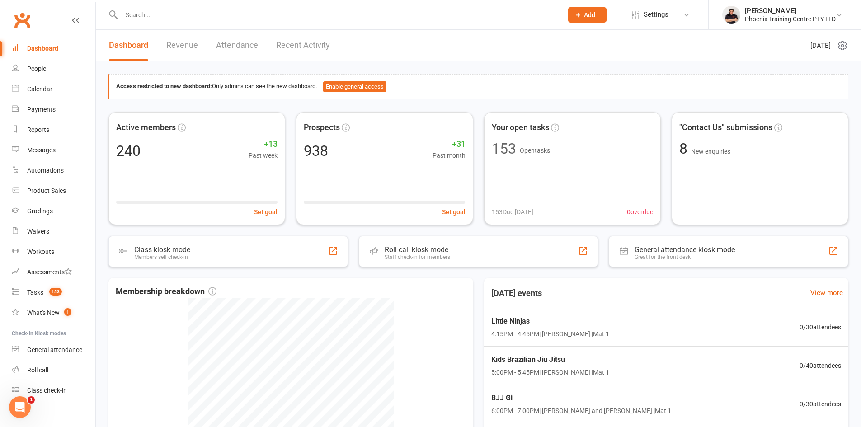
click at [259, 20] on input "text" at bounding box center [337, 15] width 437 height 13
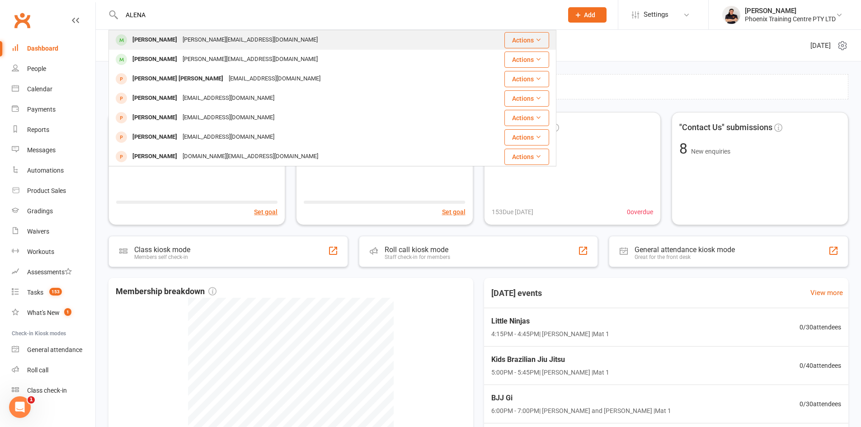
type input "ALENA"
click at [221, 38] on div "yoko_zimi@outlook.com" at bounding box center [250, 39] width 141 height 13
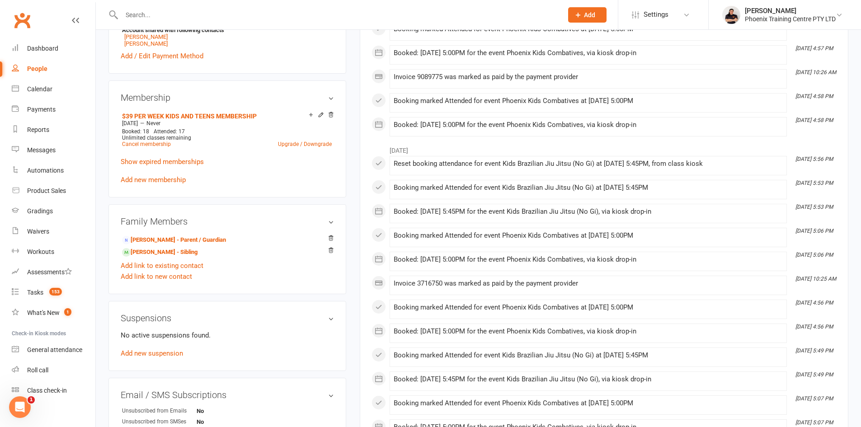
scroll to position [452, 0]
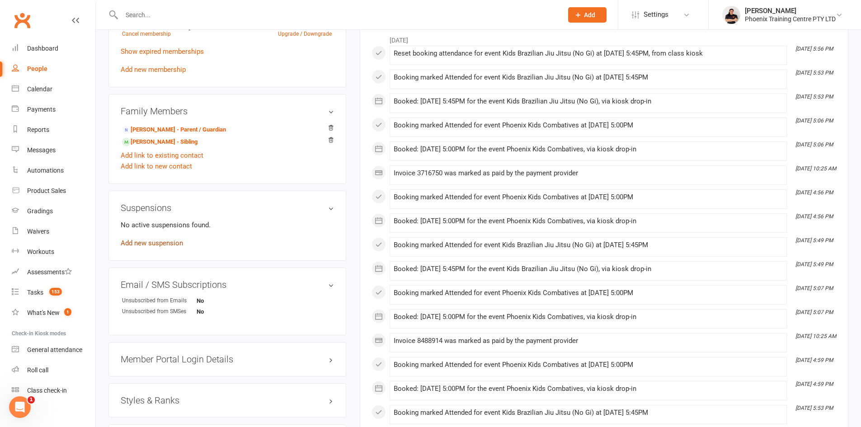
click at [153, 243] on link "Add new suspension" at bounding box center [152, 243] width 62 height 8
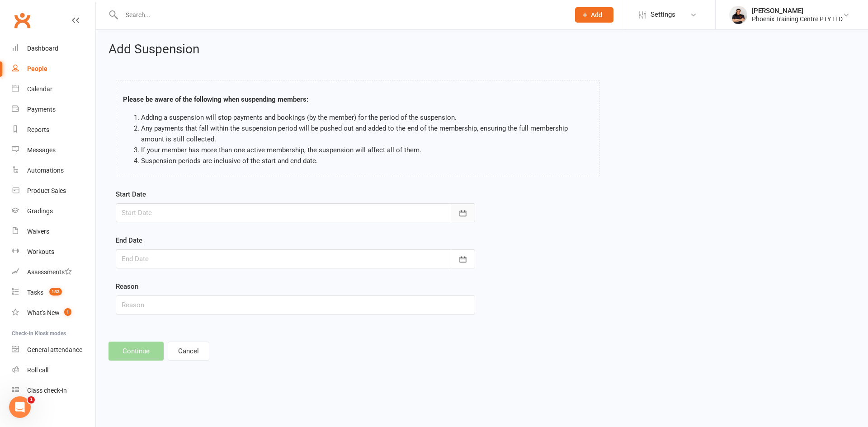
click at [470, 216] on button "button" at bounding box center [463, 212] width 24 height 19
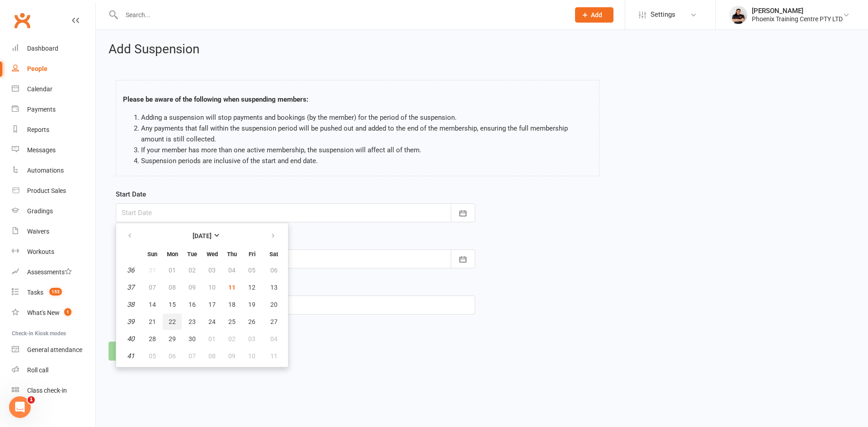
click at [170, 323] on span "22" at bounding box center [172, 321] width 7 height 7
type input "22 Sep 2025"
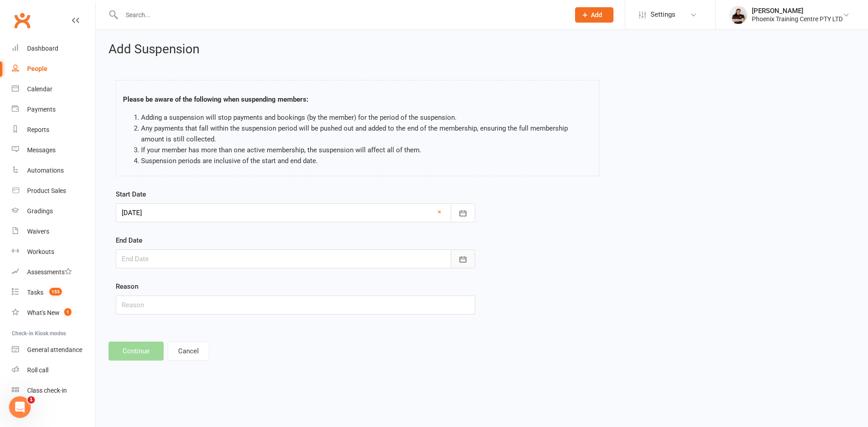
click at [460, 256] on icon "button" at bounding box center [462, 259] width 9 height 9
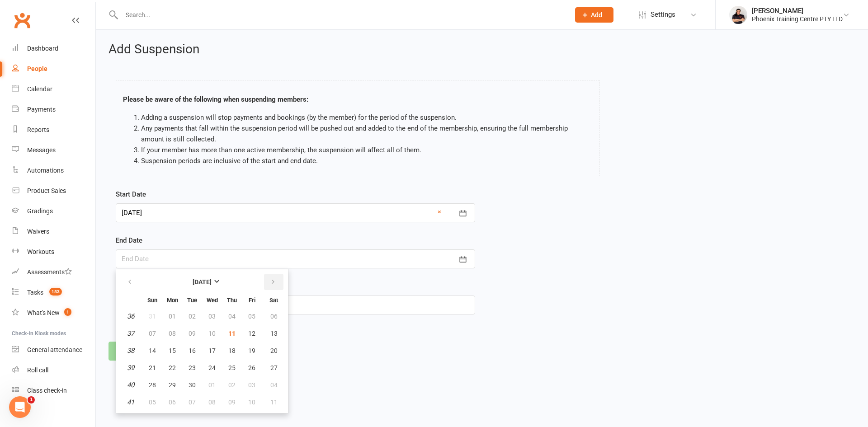
click at [275, 282] on icon "button" at bounding box center [273, 281] width 6 height 7
click at [171, 336] on span "06" at bounding box center [172, 333] width 7 height 7
type input "06 Oct 2025"
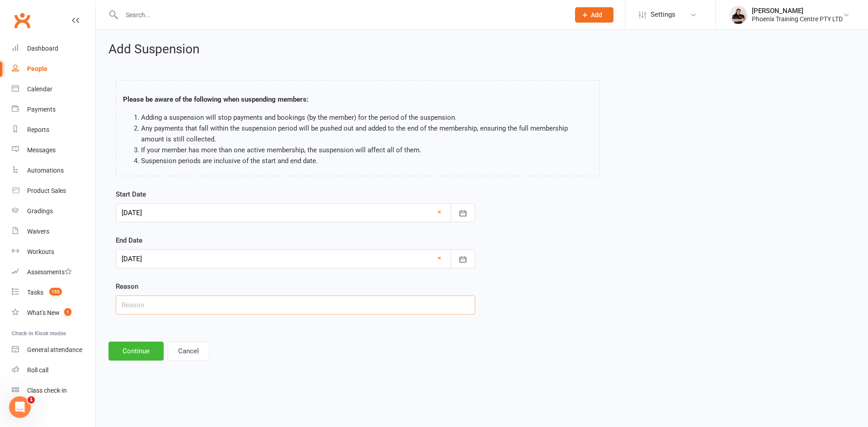
click at [174, 306] on input "text" at bounding box center [295, 305] width 359 height 19
type input "requested"
click at [128, 342] on button "Continue" at bounding box center [135, 351] width 55 height 19
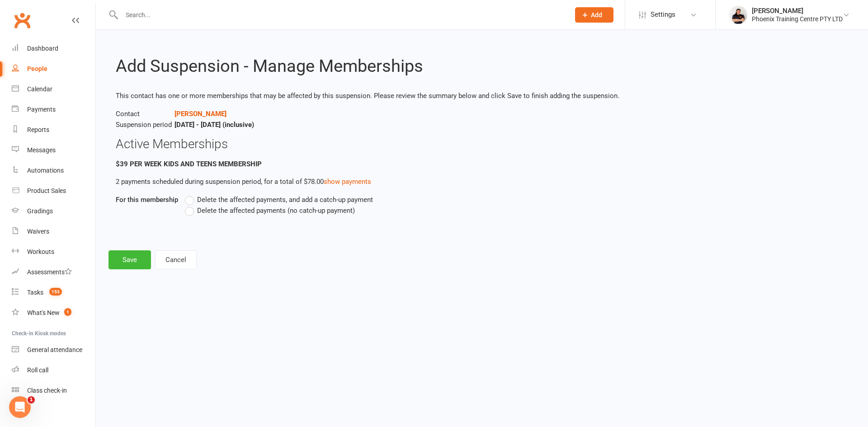
click at [192, 210] on label "Delete the affected payments (no catch-up payment)" at bounding box center [270, 210] width 170 height 11
click at [191, 205] on input "Delete the affected payments (no catch-up payment)" at bounding box center [188, 205] width 6 height 0
click at [127, 256] on button "Save" at bounding box center [129, 259] width 42 height 19
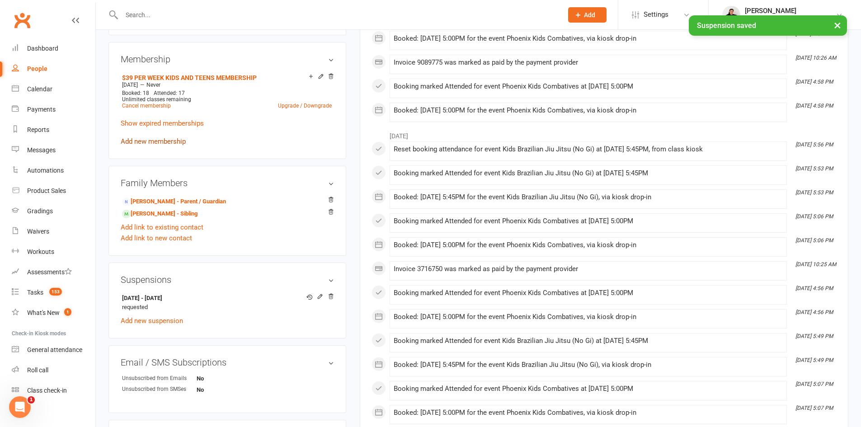
scroll to position [407, 0]
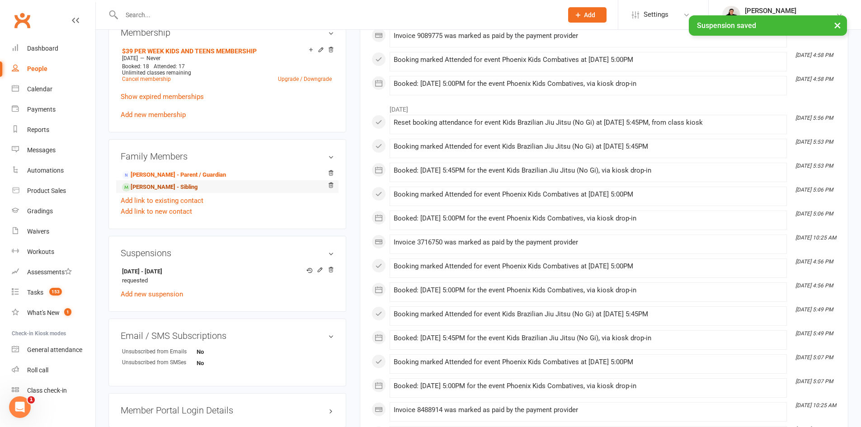
click at [154, 187] on link "Seth Lloyd - Sibling" at bounding box center [159, 187] width 75 height 9
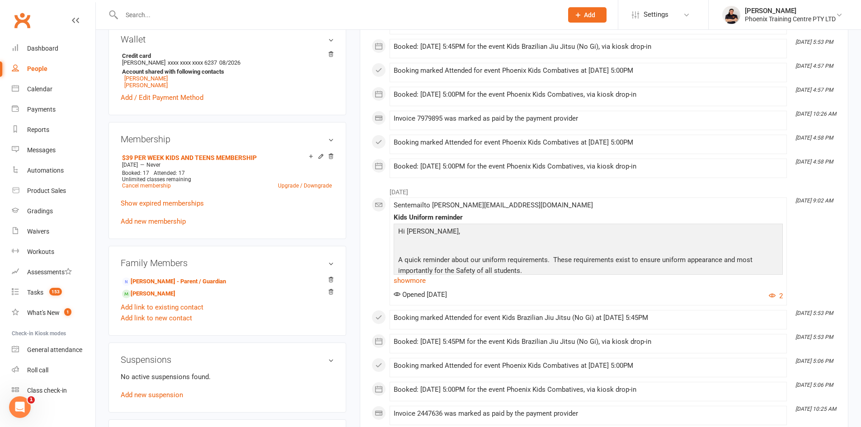
scroll to position [316, 0]
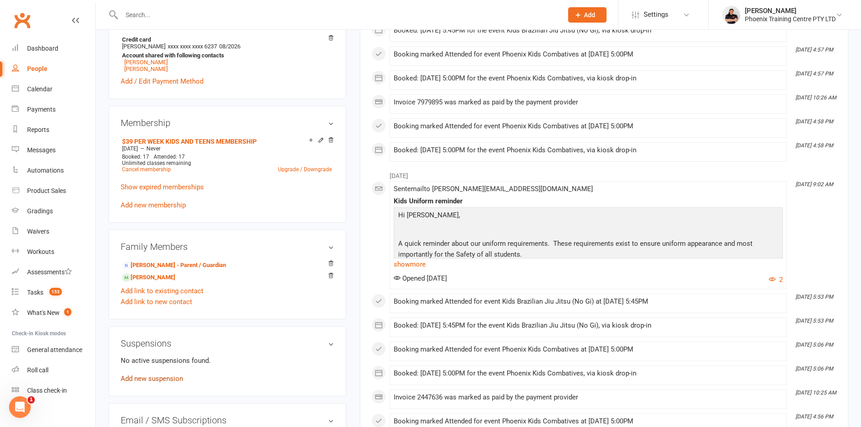
click at [163, 377] on link "Add new suspension" at bounding box center [152, 379] width 62 height 8
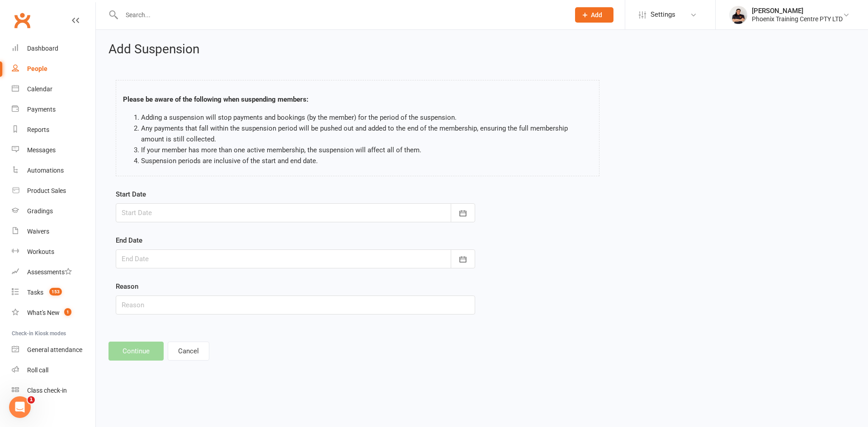
click at [244, 217] on div at bounding box center [295, 212] width 359 height 19
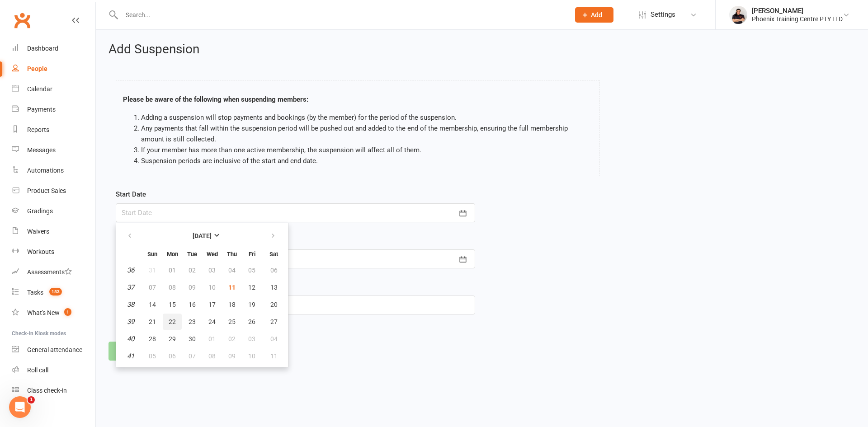
click at [172, 320] on span "22" at bounding box center [172, 321] width 7 height 7
type input "22 Sep 2025"
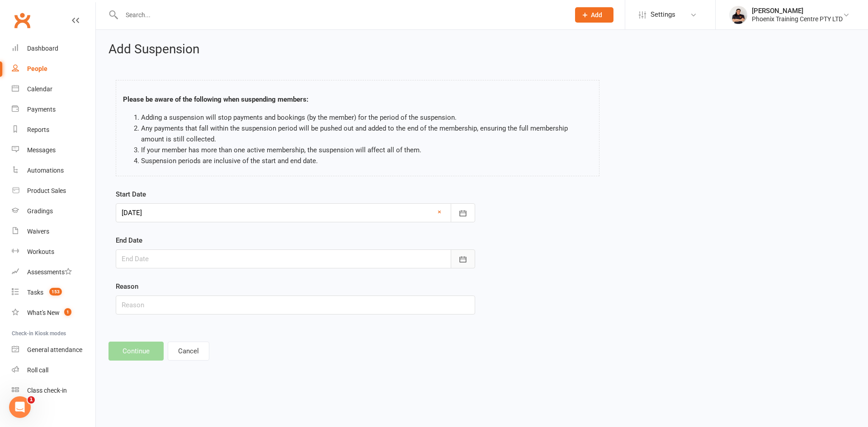
click at [461, 263] on icon "button" at bounding box center [462, 259] width 9 height 9
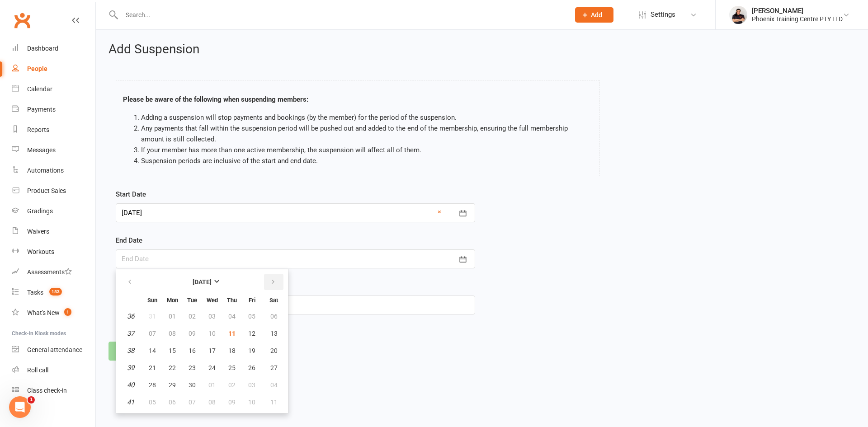
click at [276, 281] on button "button" at bounding box center [273, 282] width 19 height 16
click at [172, 330] on span "06" at bounding box center [172, 333] width 7 height 7
type input "06 Oct 2025"
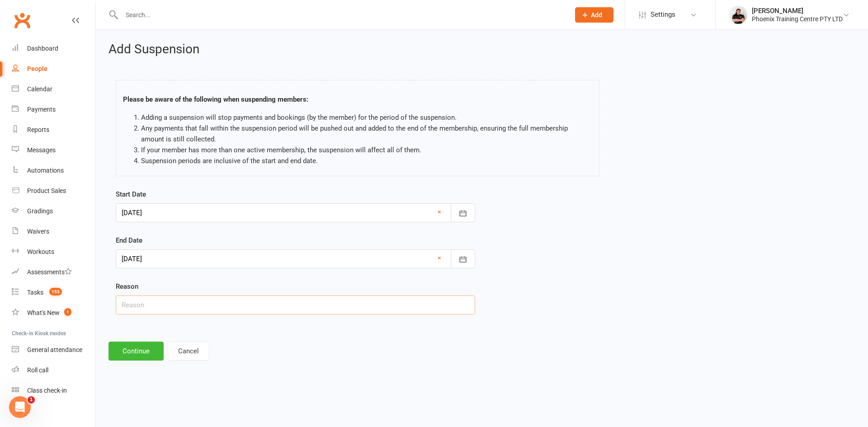
click at [168, 310] on input "text" at bounding box center [295, 305] width 359 height 19
type input "requested"
click at [136, 351] on button "Continue" at bounding box center [135, 351] width 55 height 19
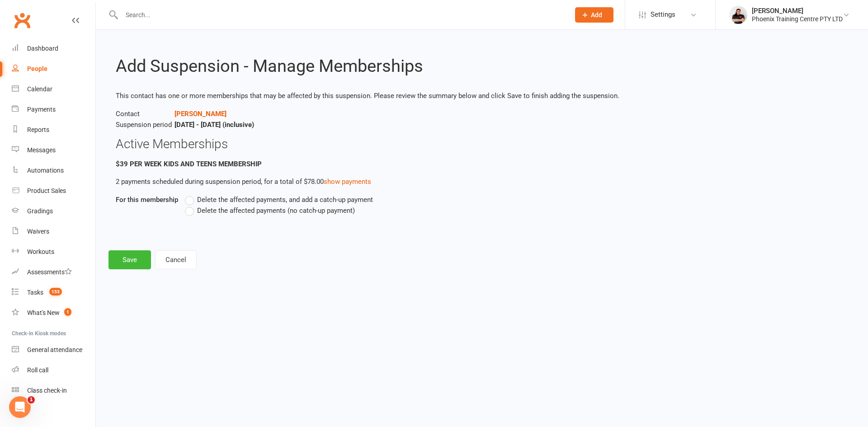
click at [191, 213] on label "Delete the affected payments (no catch-up payment)" at bounding box center [270, 210] width 170 height 11
click at [191, 205] on input "Delete the affected payments (no catch-up payment)" at bounding box center [188, 205] width 6 height 0
click at [128, 265] on button "Save" at bounding box center [129, 259] width 42 height 19
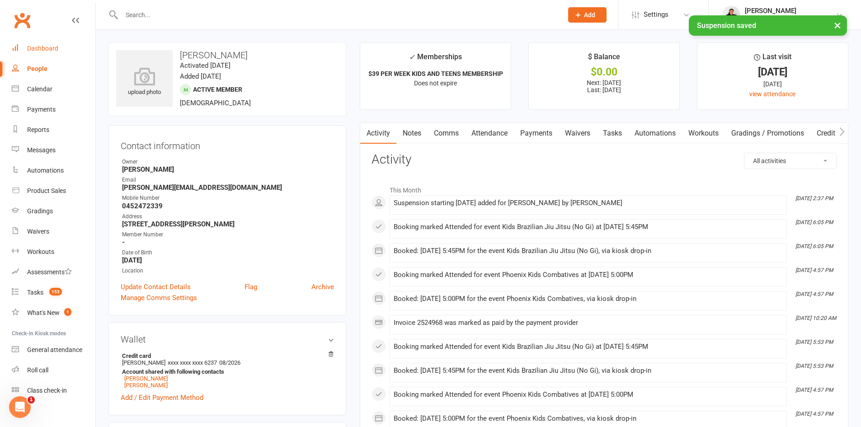
click at [48, 46] on div "Dashboard" at bounding box center [42, 48] width 31 height 7
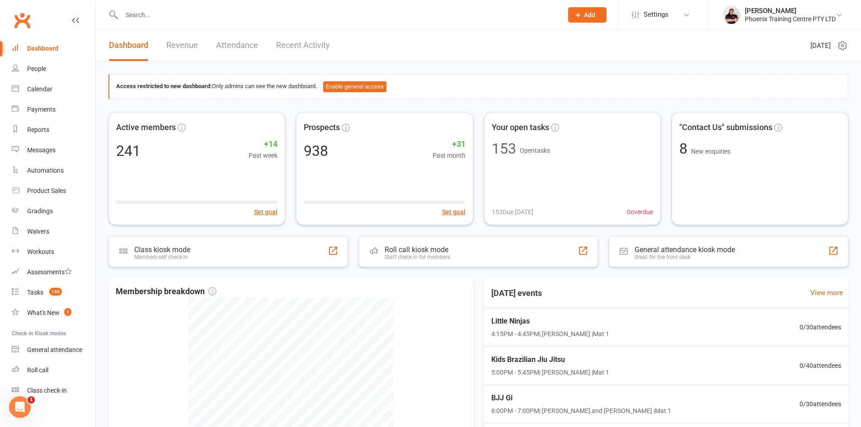
click at [187, 19] on input "text" at bounding box center [337, 15] width 437 height 13
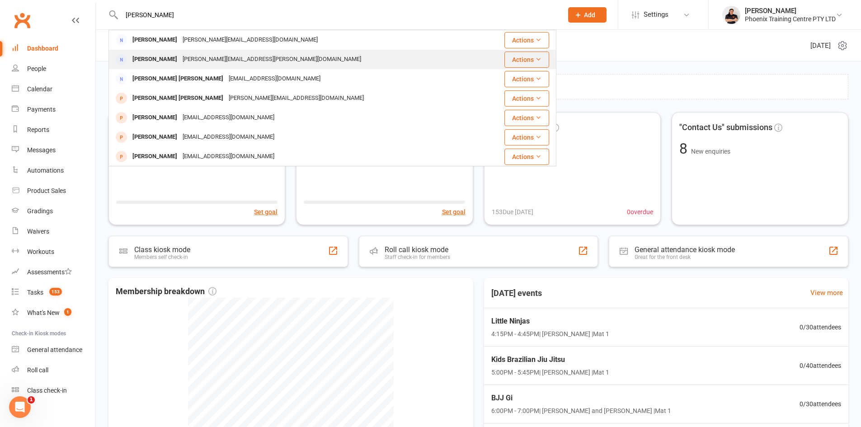
type input "SARAH"
click at [180, 60] on div "sarah.mansor@gmail.com" at bounding box center [272, 59] width 184 height 13
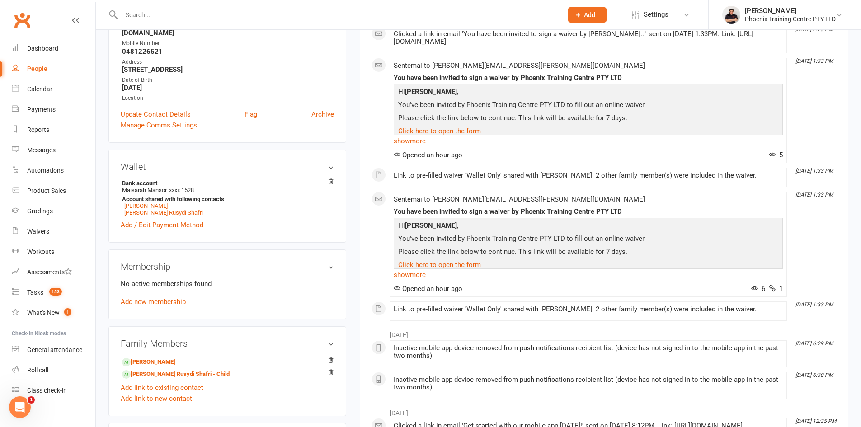
scroll to position [181, 0]
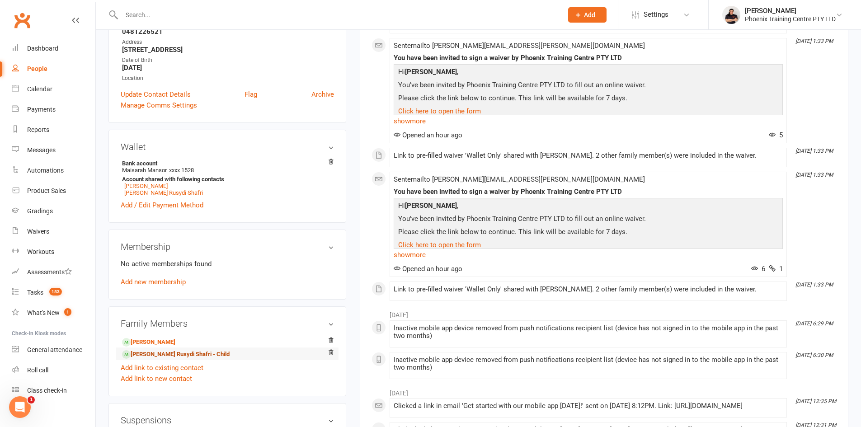
click at [169, 350] on link "Mika'il Rusydi Shafri - Child" at bounding box center [176, 354] width 108 height 9
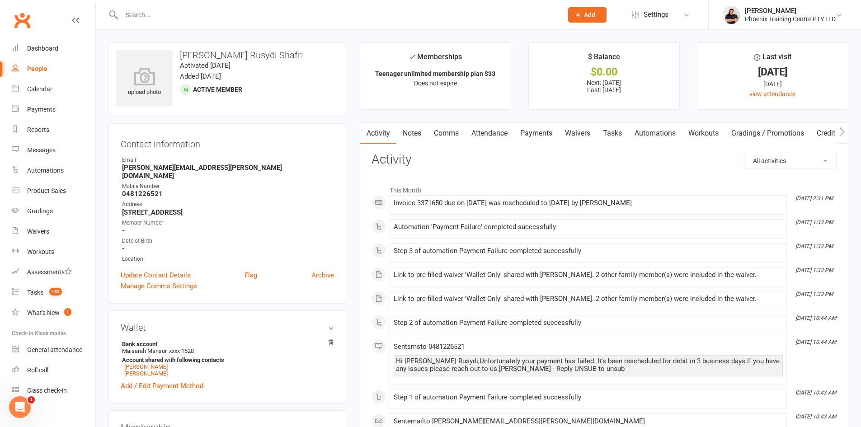
click at [585, 131] on link "Waivers" at bounding box center [578, 133] width 38 height 21
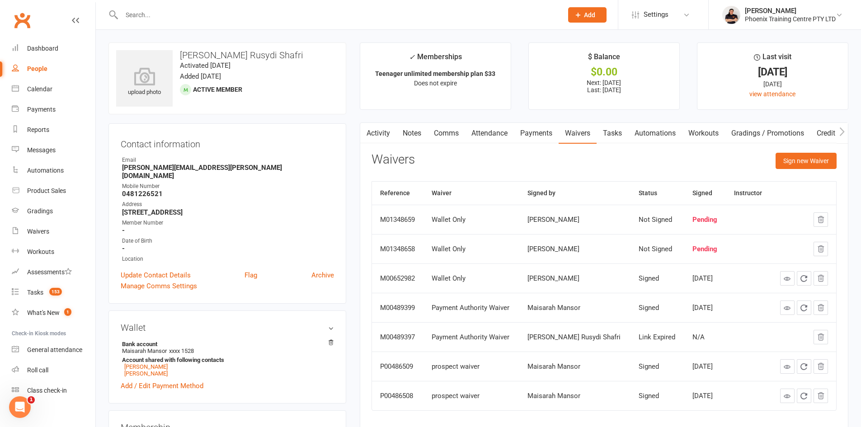
click at [529, 130] on link "Payments" at bounding box center [536, 133] width 45 height 21
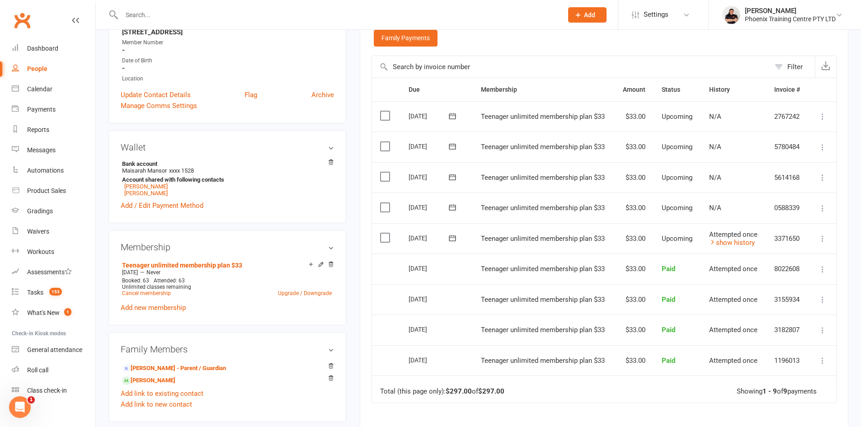
scroll to position [181, 0]
click at [456, 239] on icon at bounding box center [452, 237] width 9 height 9
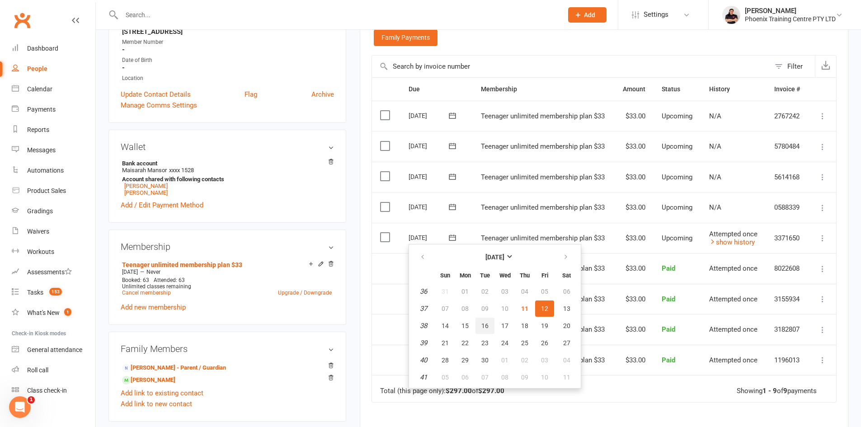
click at [484, 326] on span "16" at bounding box center [484, 325] width 7 height 7
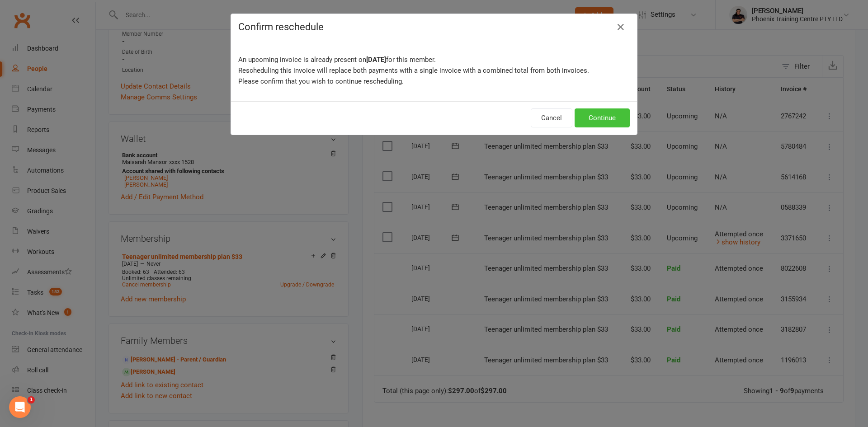
click at [588, 118] on button "Continue" at bounding box center [601, 117] width 55 height 19
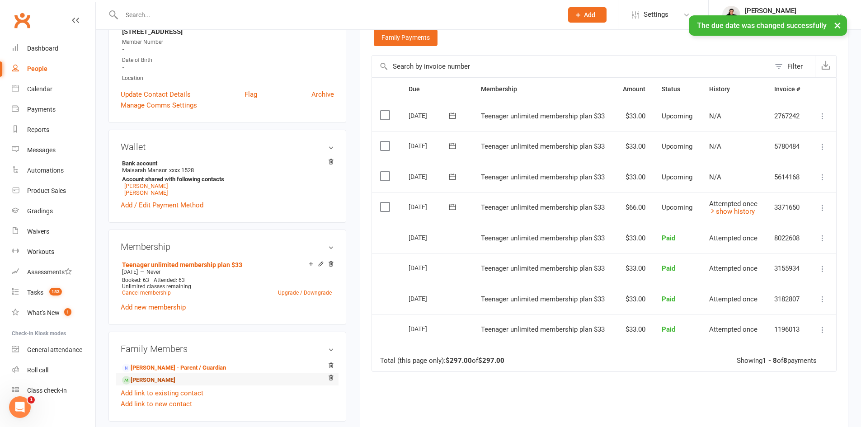
click at [175, 376] on link "Mirza Anaqi Shafri - Sibling" at bounding box center [148, 380] width 53 height 9
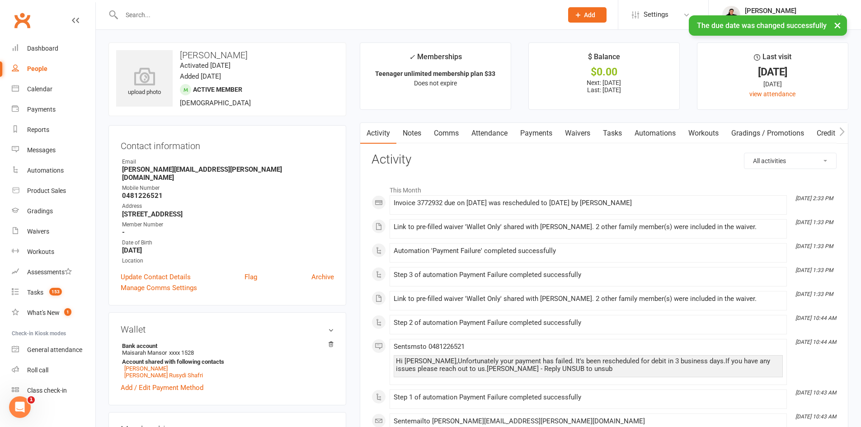
click at [530, 133] on link "Payments" at bounding box center [536, 133] width 45 height 21
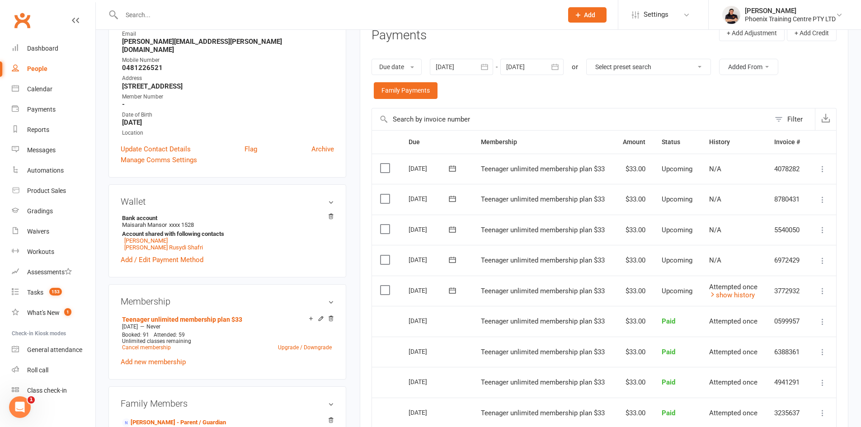
scroll to position [181, 0]
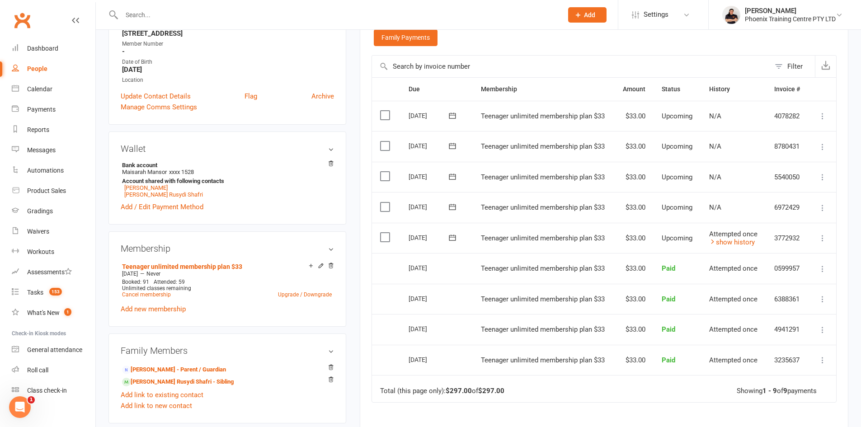
click at [451, 237] on icon at bounding box center [452, 238] width 7 height 6
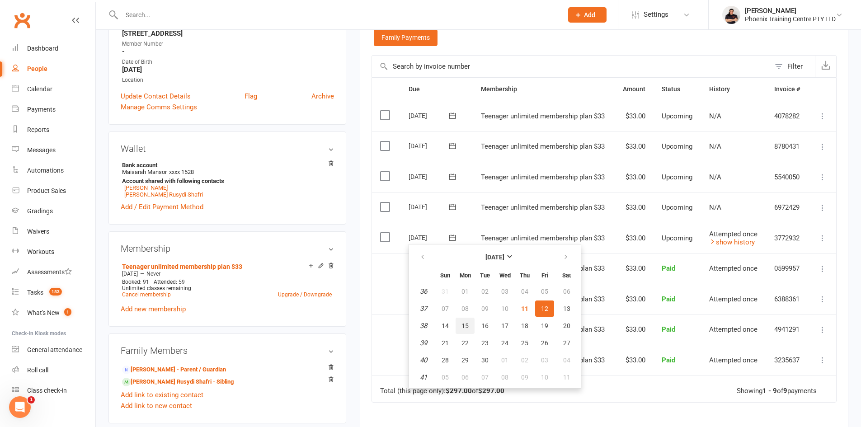
click at [469, 329] on button "15" at bounding box center [465, 326] width 19 height 16
